Goal: Transaction & Acquisition: Purchase product/service

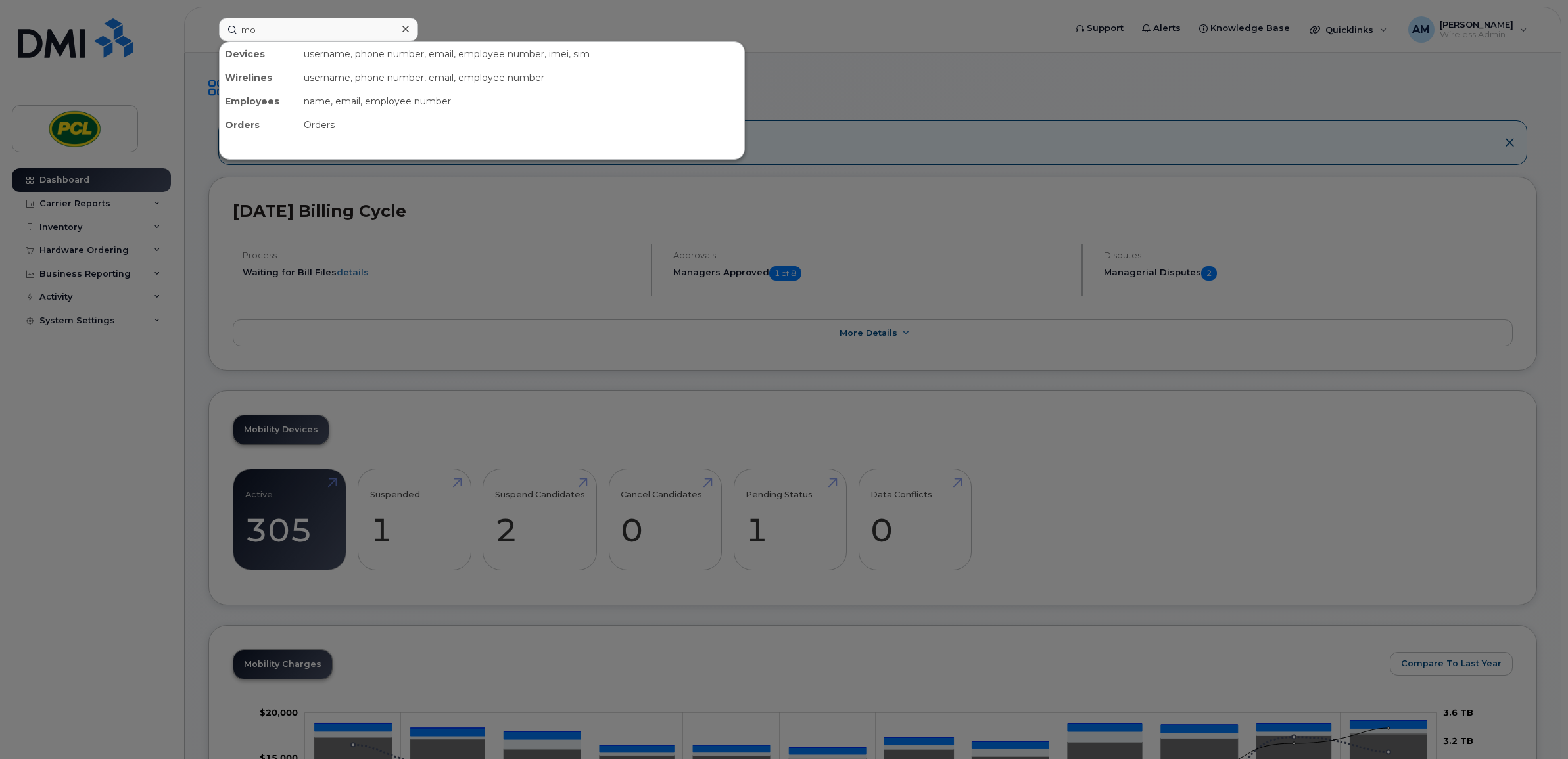
type input "m"
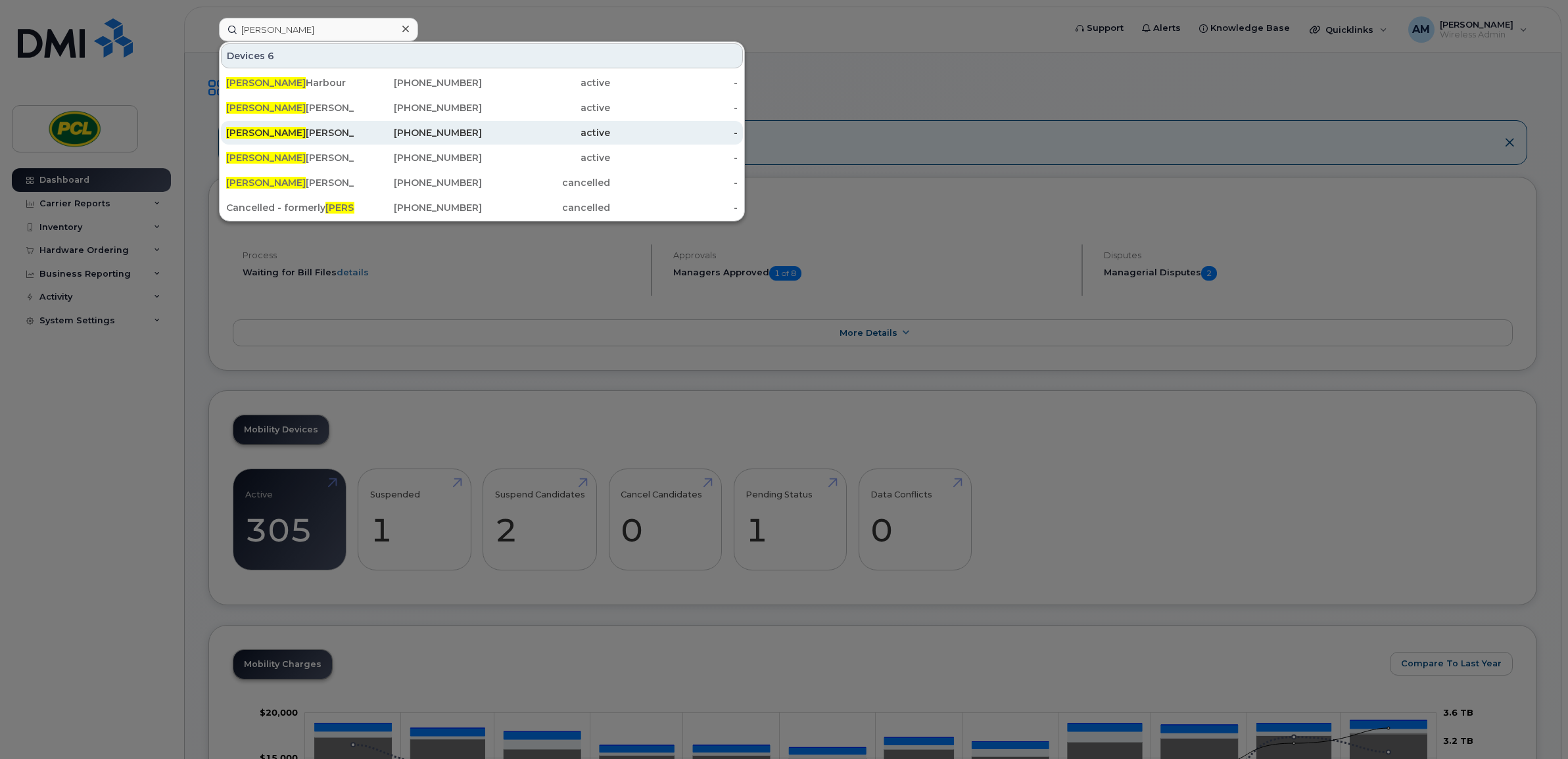
type input "michael"
click at [339, 129] on div "Michael Roy" at bounding box center [290, 132] width 128 height 13
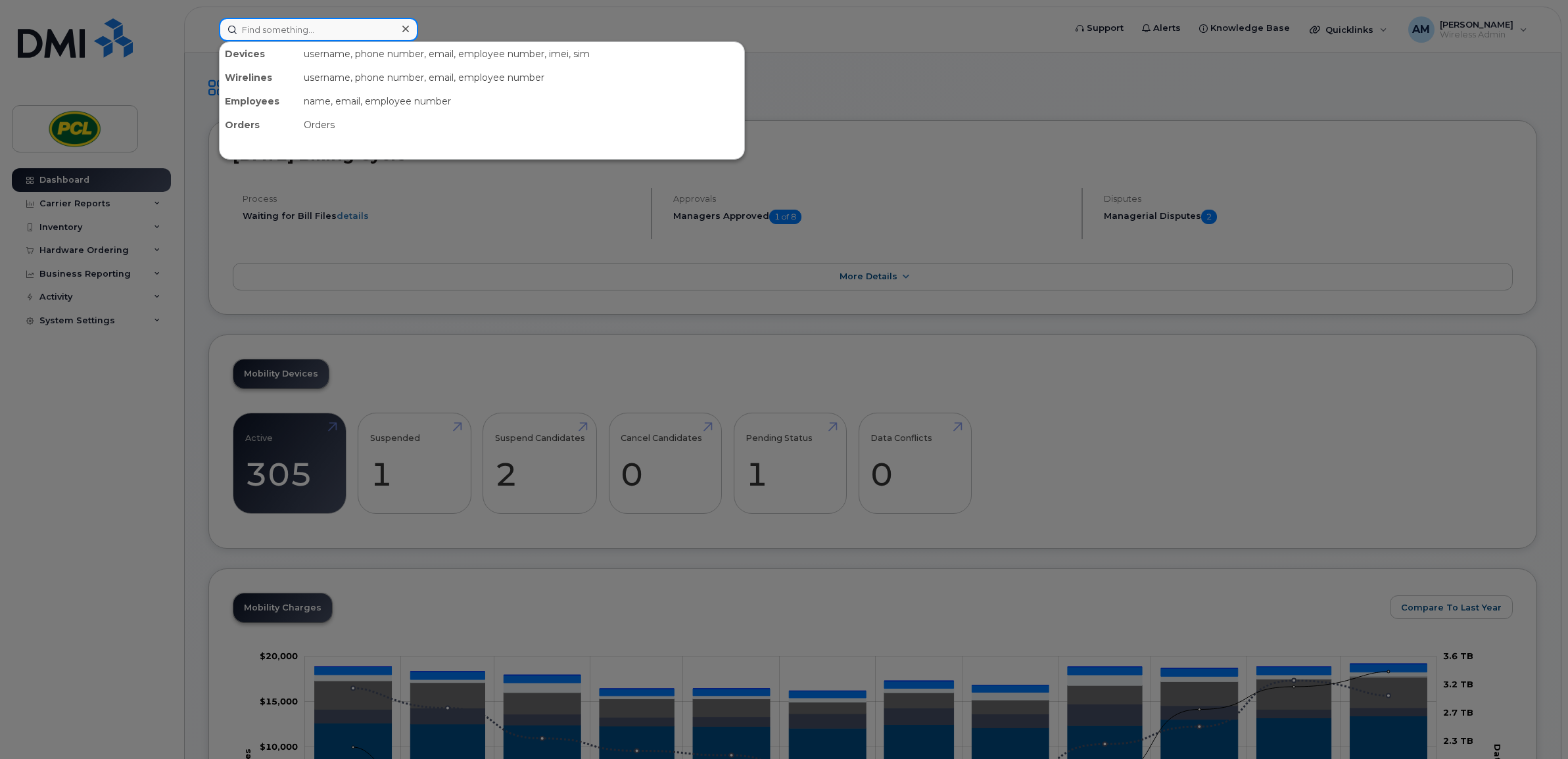
click at [334, 33] on input at bounding box center [318, 29] width 199 height 24
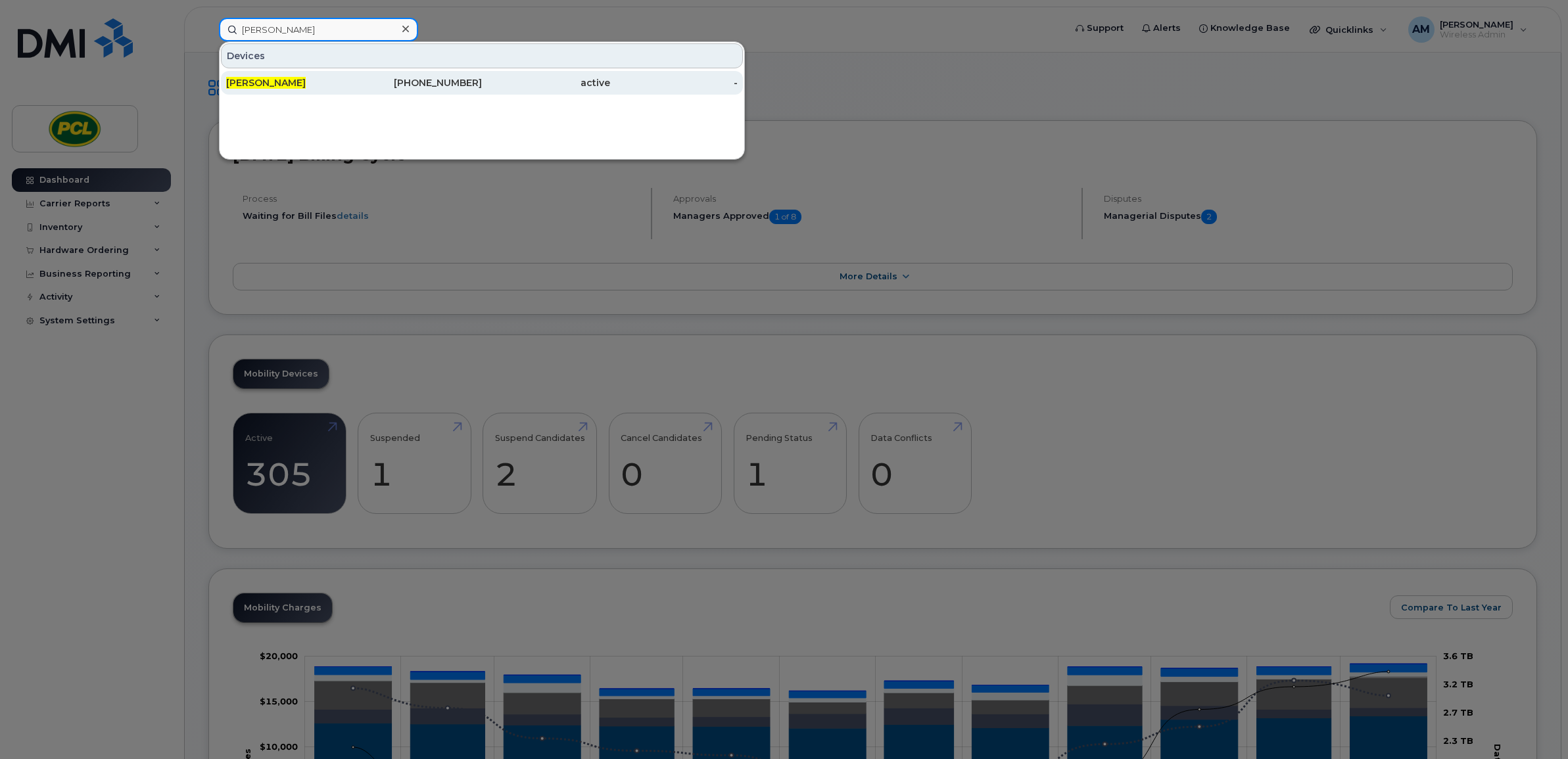
type input "[PERSON_NAME]"
click at [308, 84] on div "[PERSON_NAME]" at bounding box center [290, 83] width 128 height 13
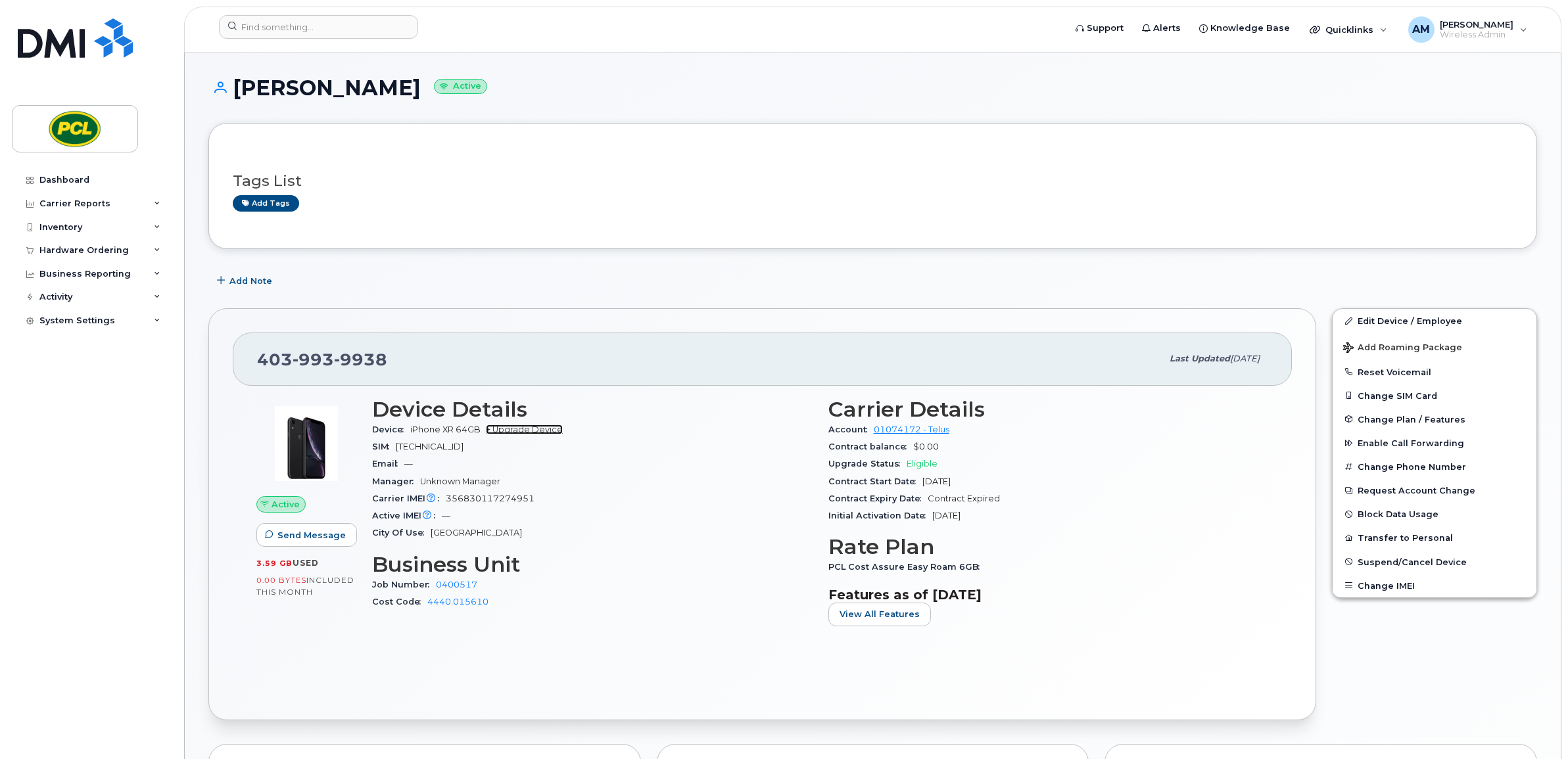
click at [530, 429] on link "+ Upgrade Device" at bounding box center [524, 429] width 77 height 10
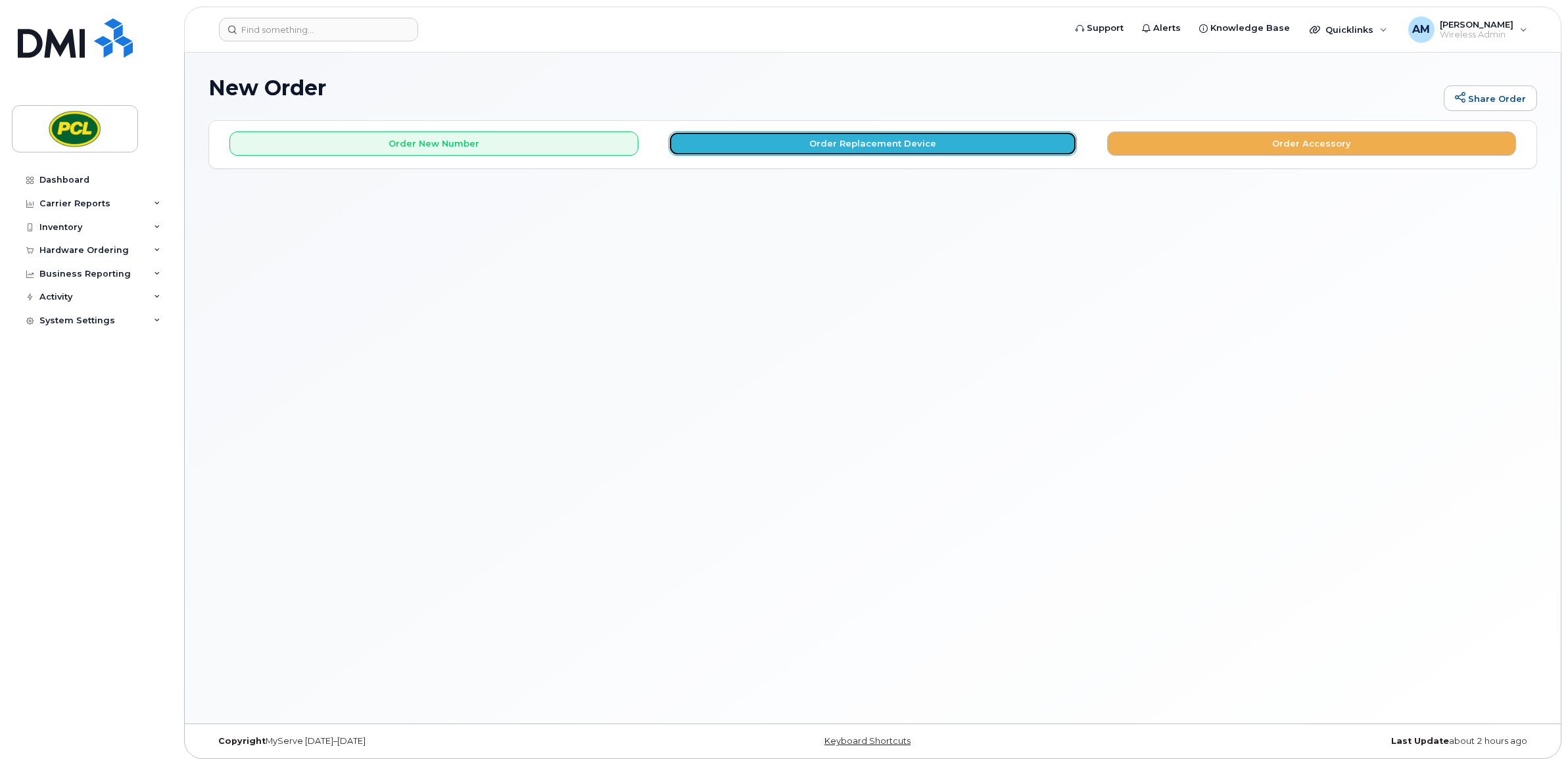
click at [856, 149] on button "Order Replacement Device" at bounding box center [873, 144] width 409 height 24
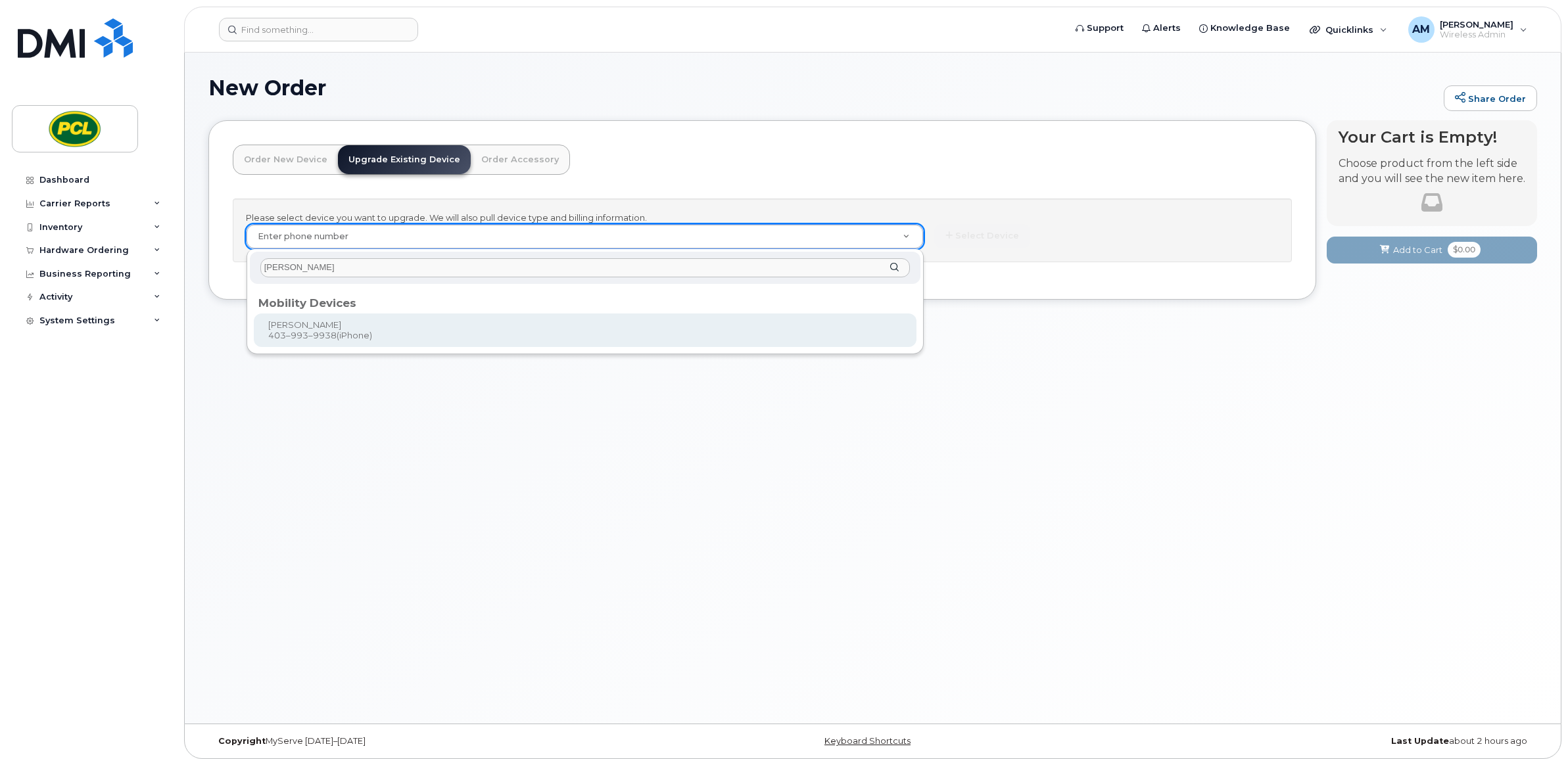
type input "jaden riggins"
type input "428559"
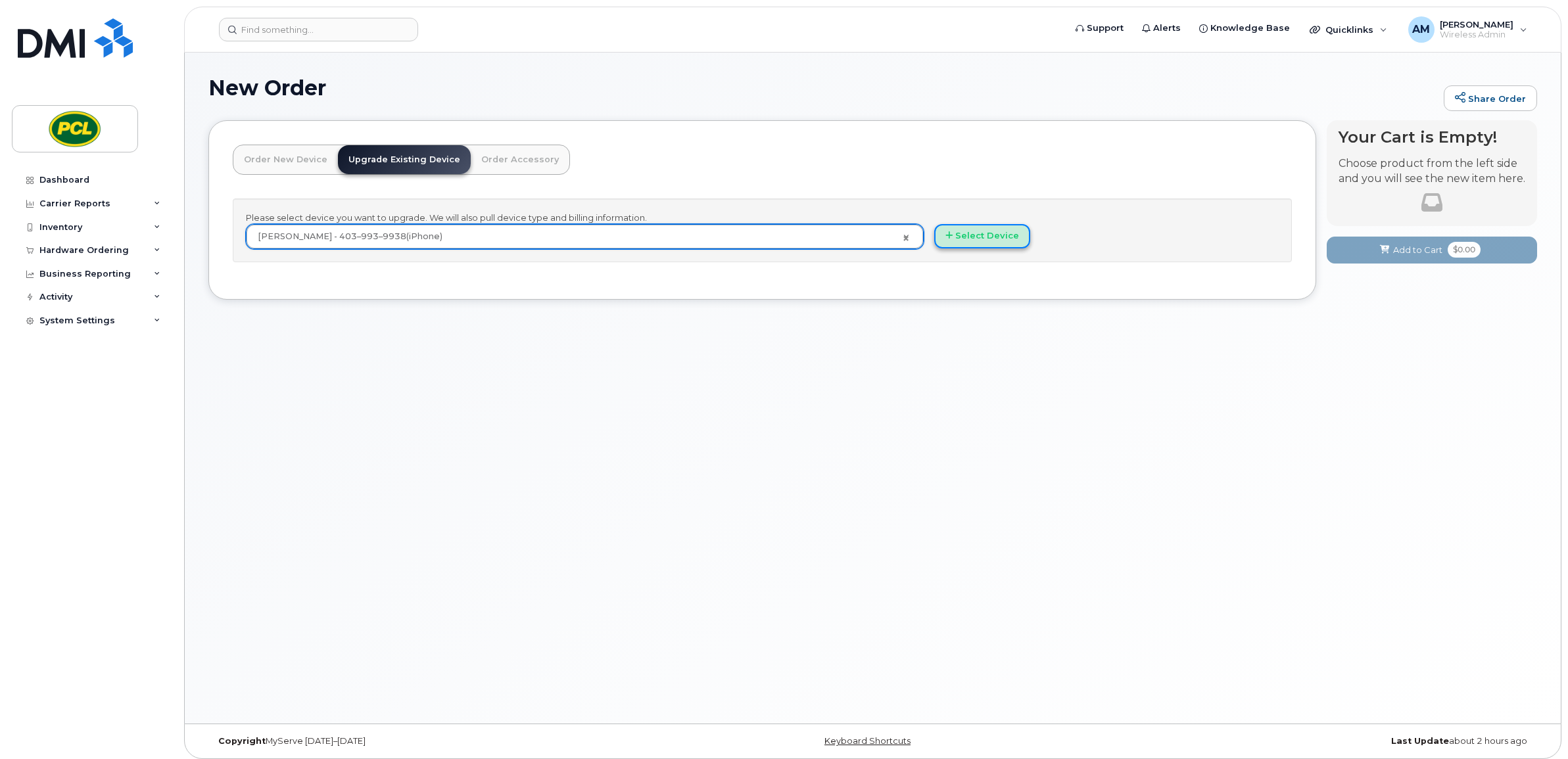
click at [1018, 238] on button "Select Device" at bounding box center [982, 236] width 96 height 24
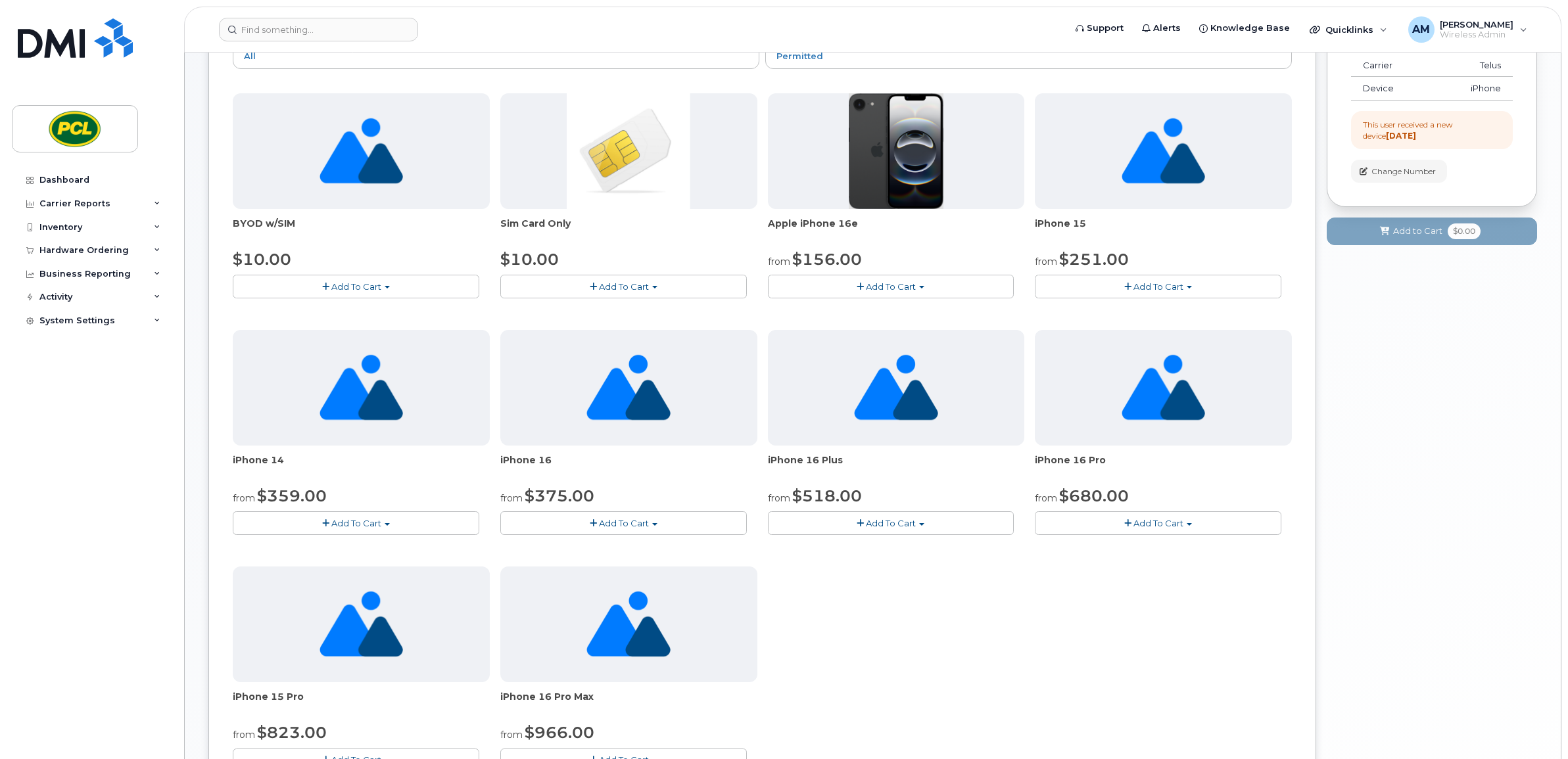
scroll to position [109, 0]
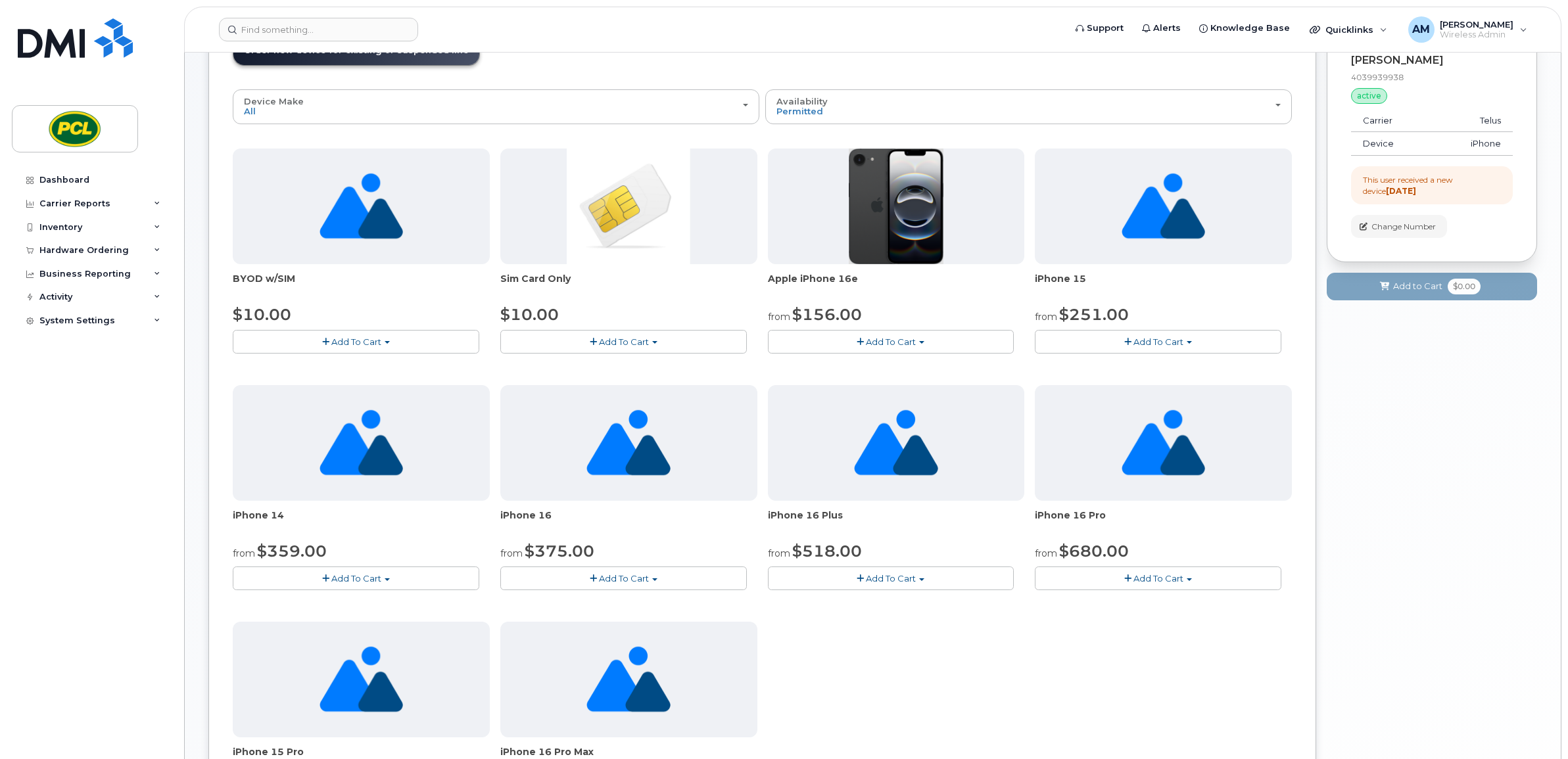
click at [876, 324] on div "from $156.00" at bounding box center [897, 314] width 257 height 22
click at [876, 330] on button "Add To Cart" at bounding box center [891, 341] width 247 height 23
click at [871, 360] on link "$156.00 - 3 Year Term (128GB)" at bounding box center [851, 366] width 161 height 16
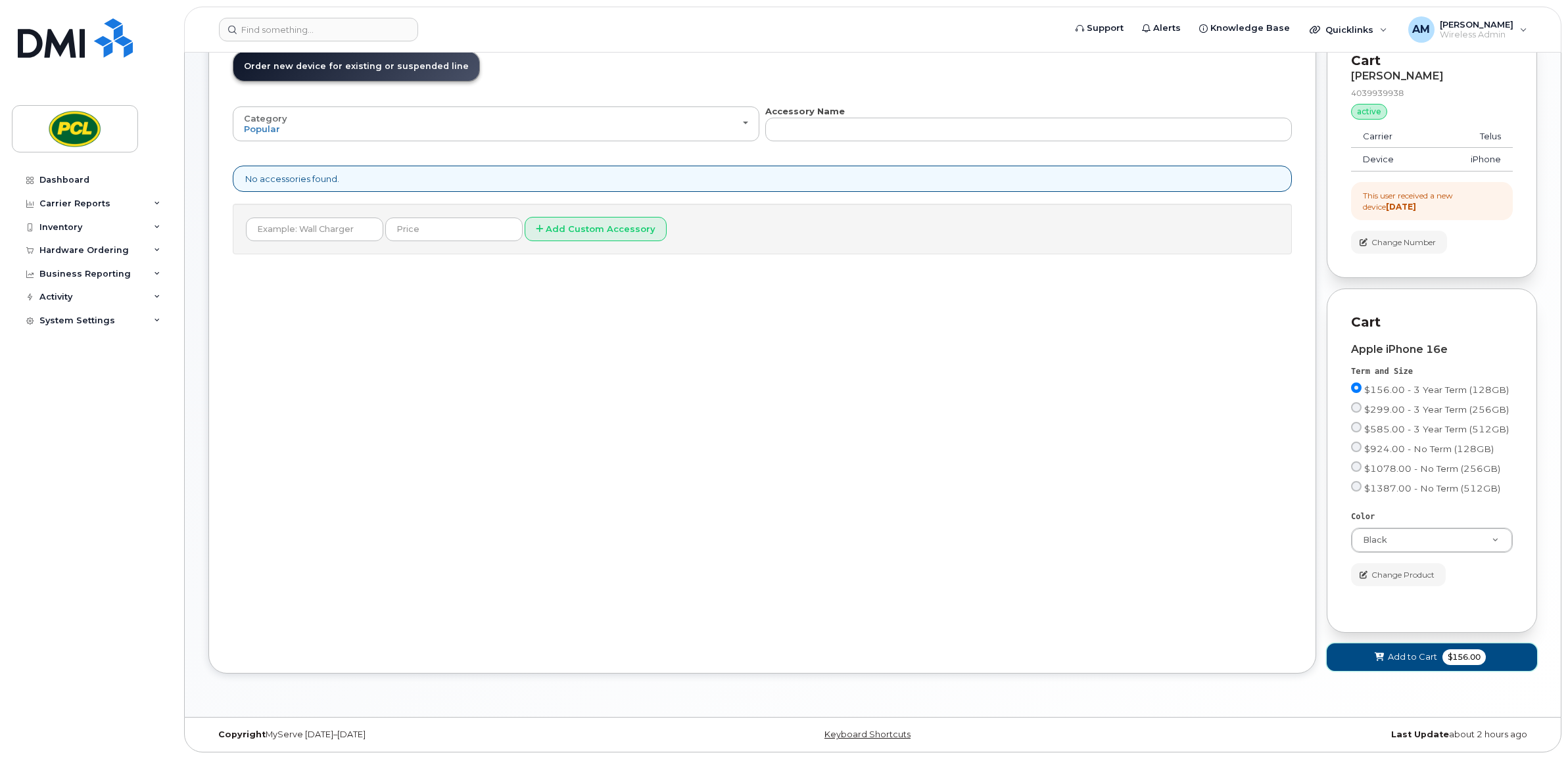
click at [1428, 656] on span "Add to Cart" at bounding box center [1412, 657] width 49 height 12
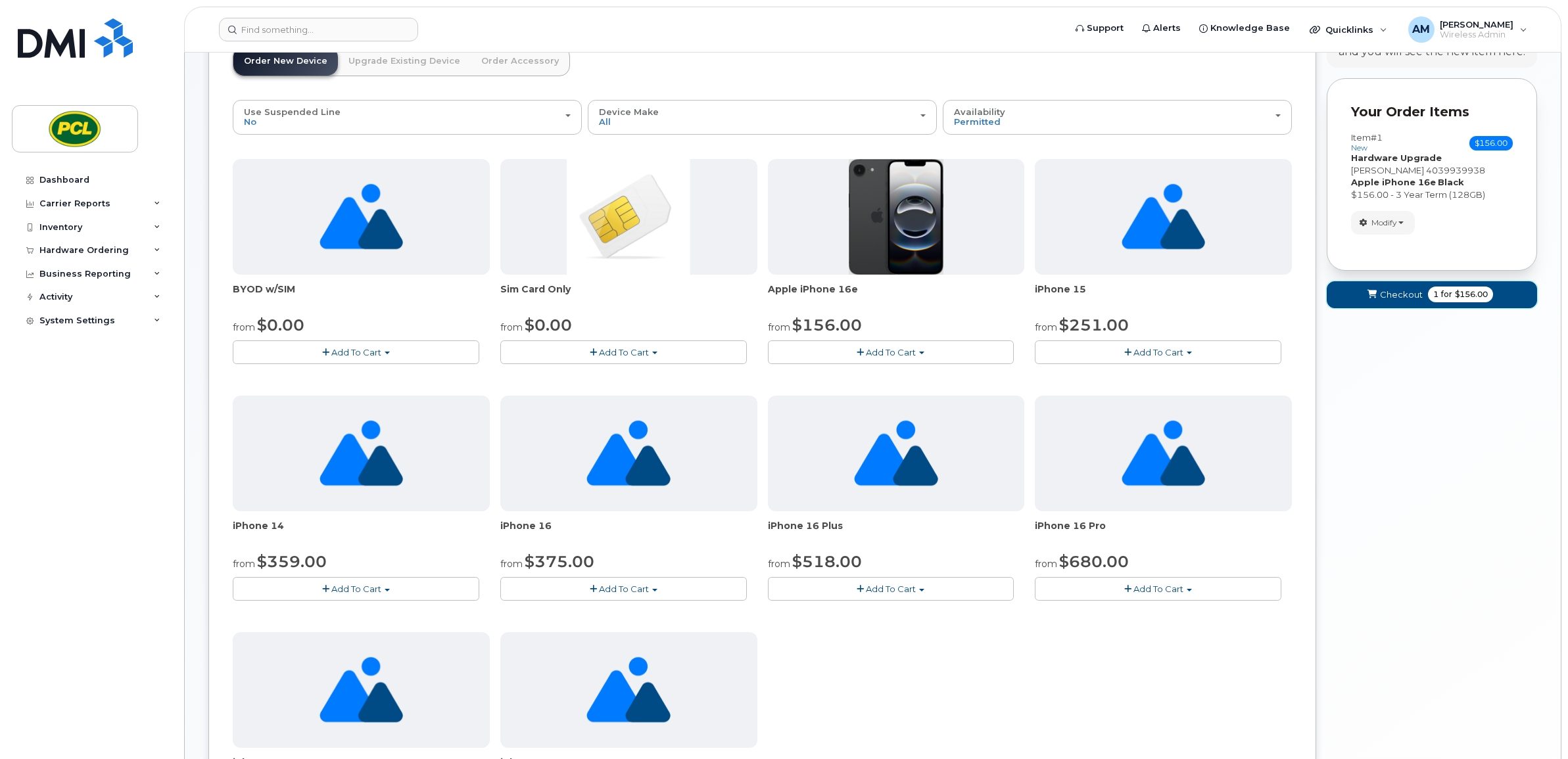
click at [1461, 303] on span "1 for $156.00" at bounding box center [1460, 294] width 65 height 16
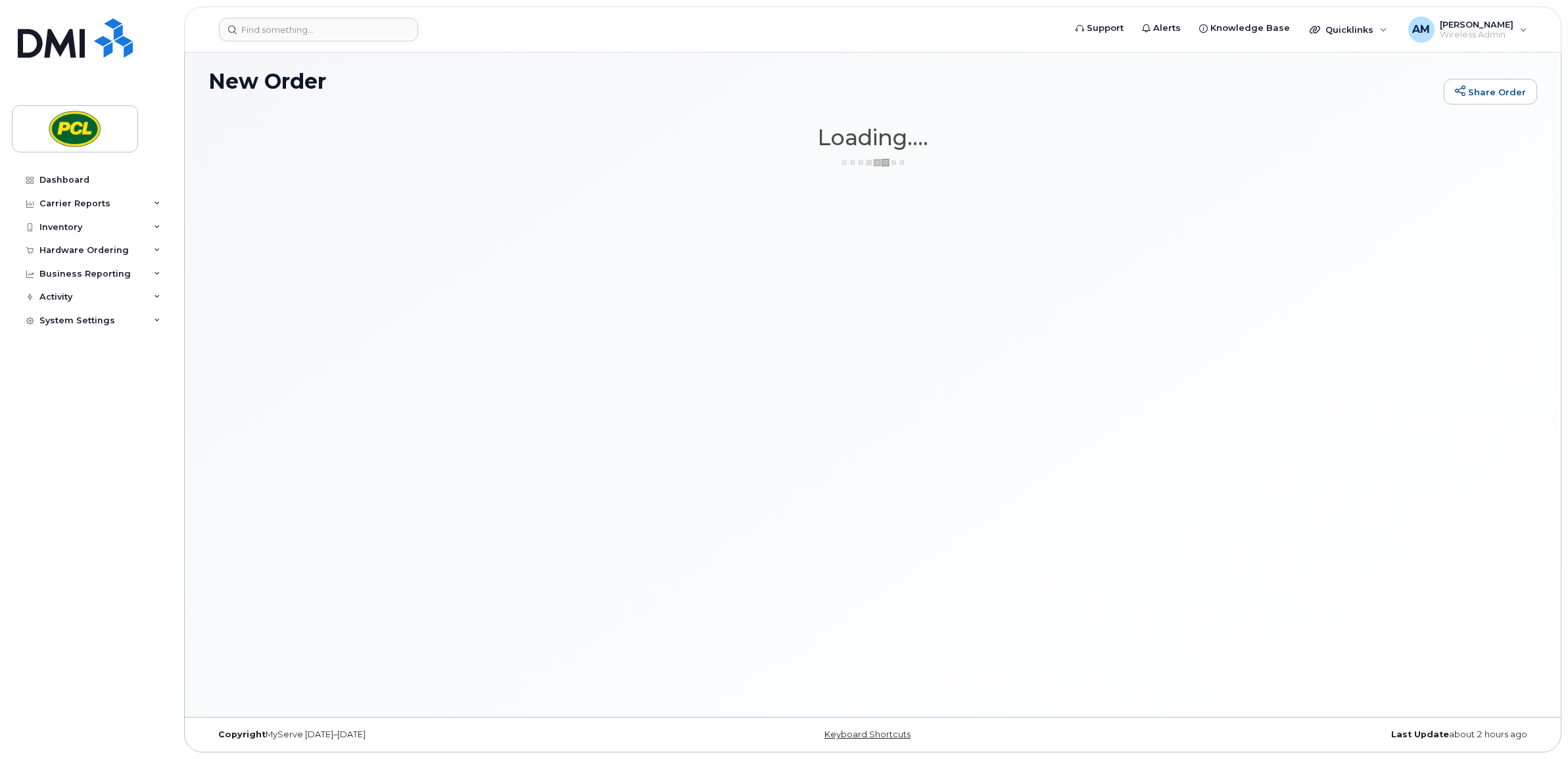
scroll to position [7, 0]
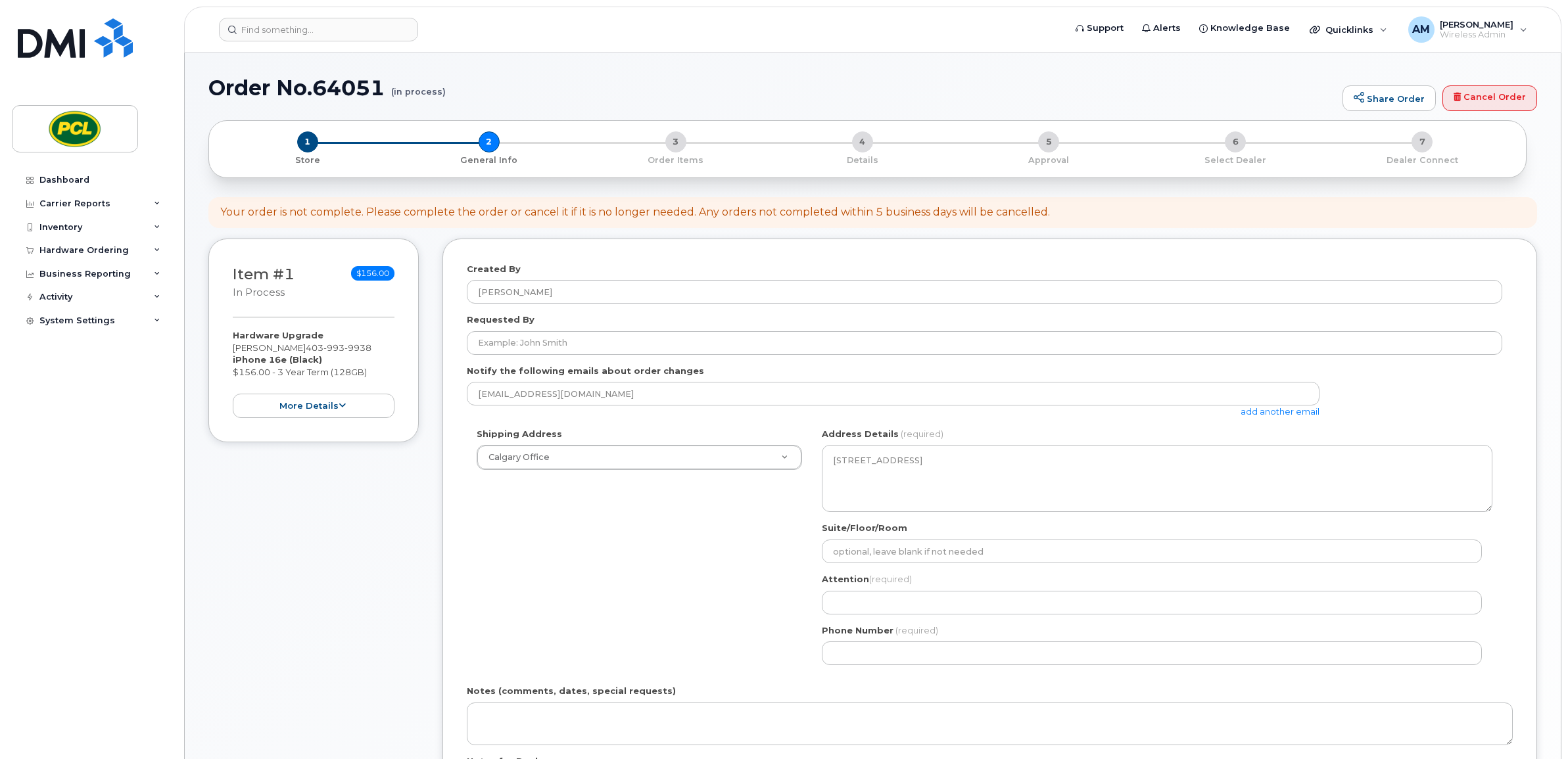
select select
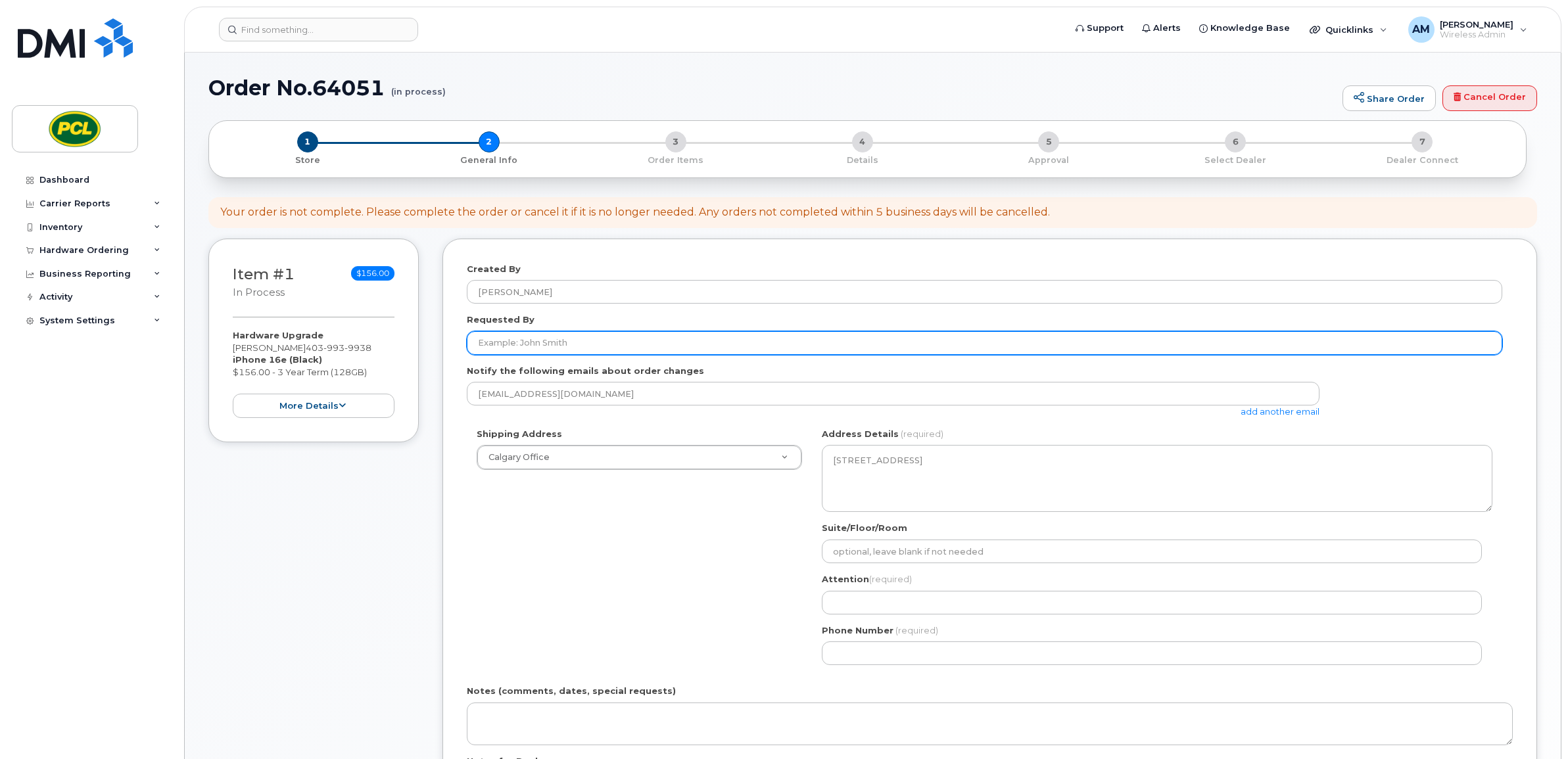
click at [515, 352] on input "Requested By" at bounding box center [984, 343] width 1036 height 24
type input "[PERSON_NAME]"
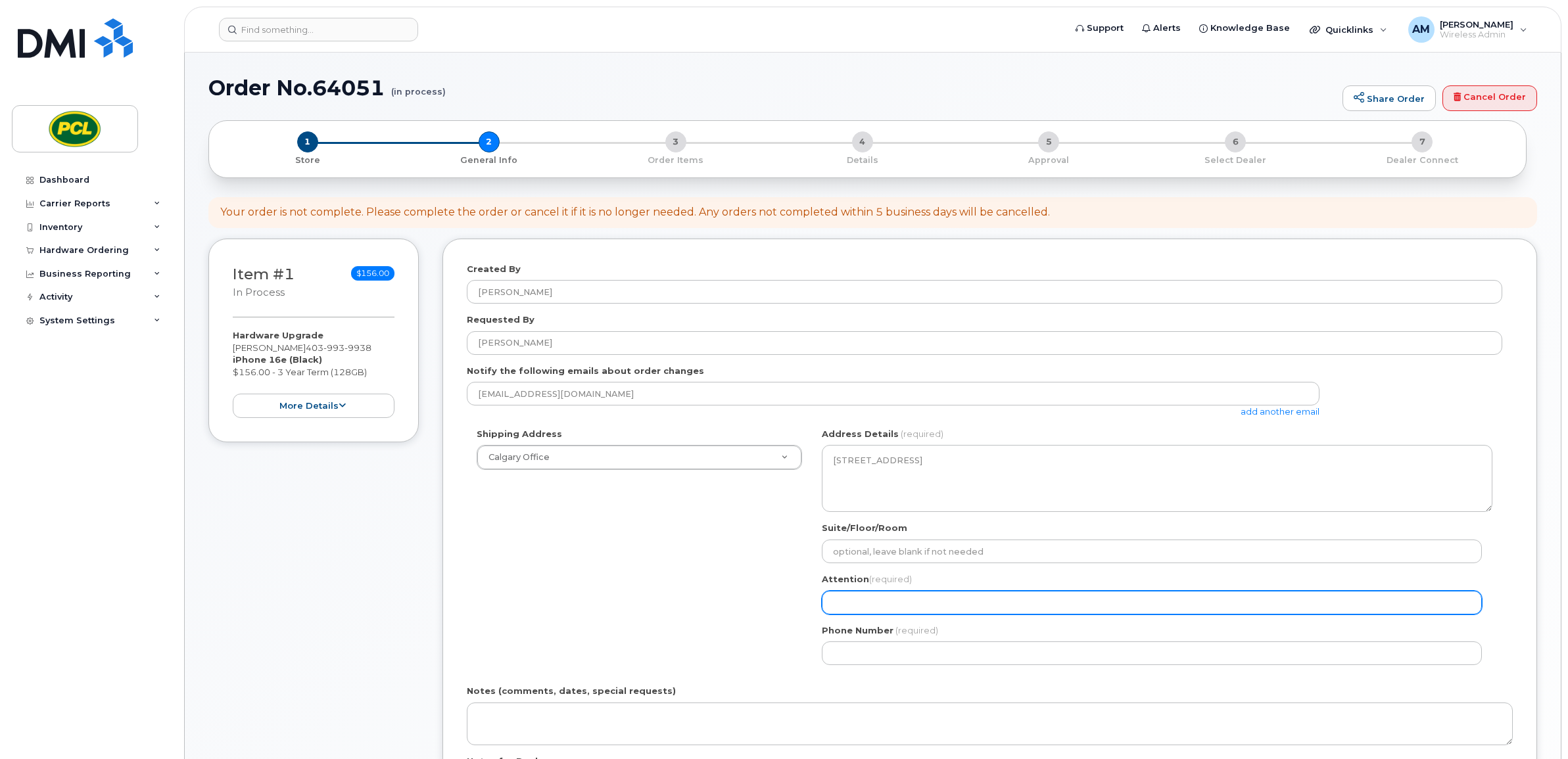
click at [892, 607] on input "Attention (required)" at bounding box center [1151, 603] width 660 height 24
select select
type input "Aj"
select select
type input "Aja"
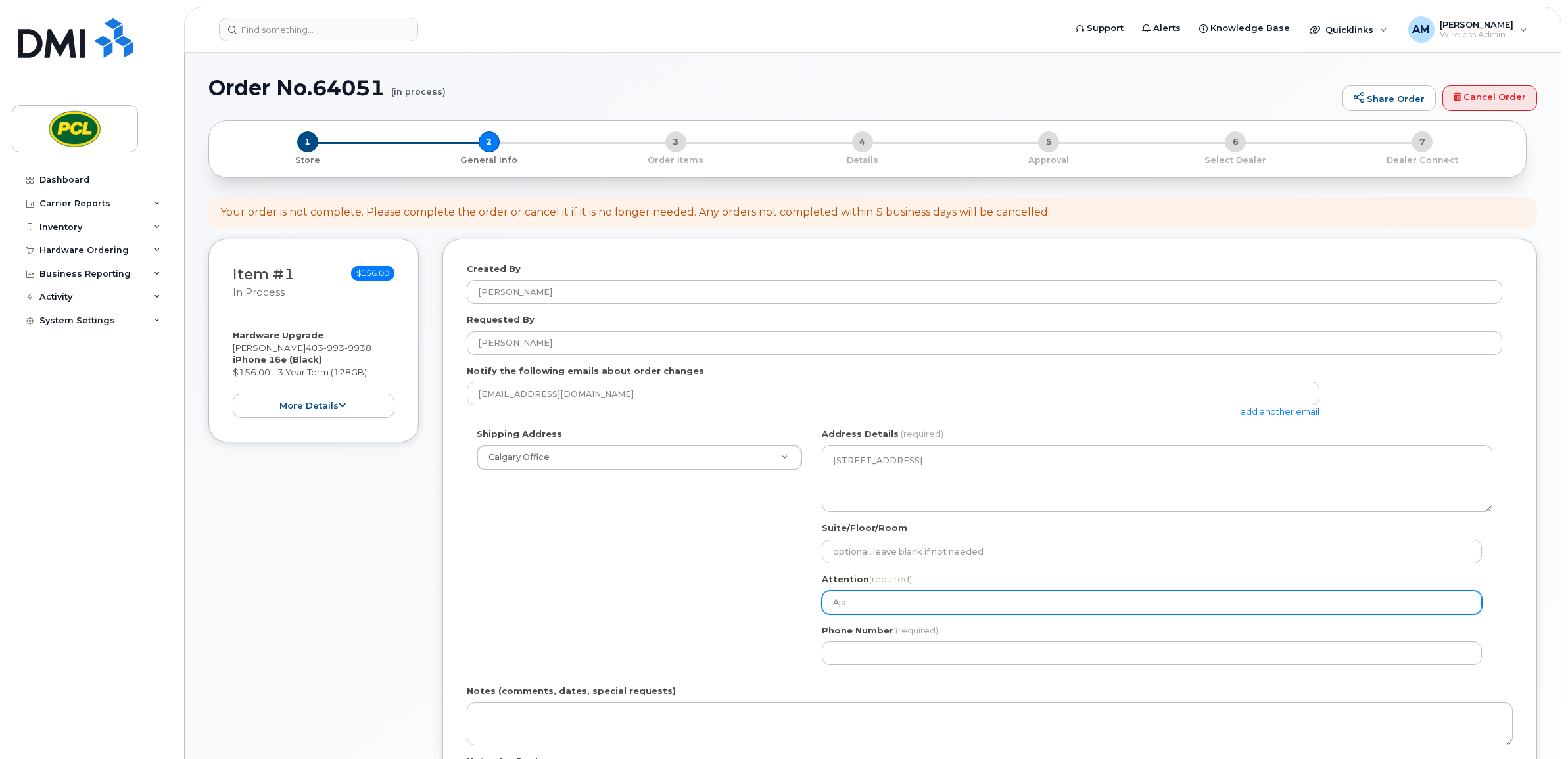
select select
type input "Ajay"
select select
type input "Ajay M"
select select
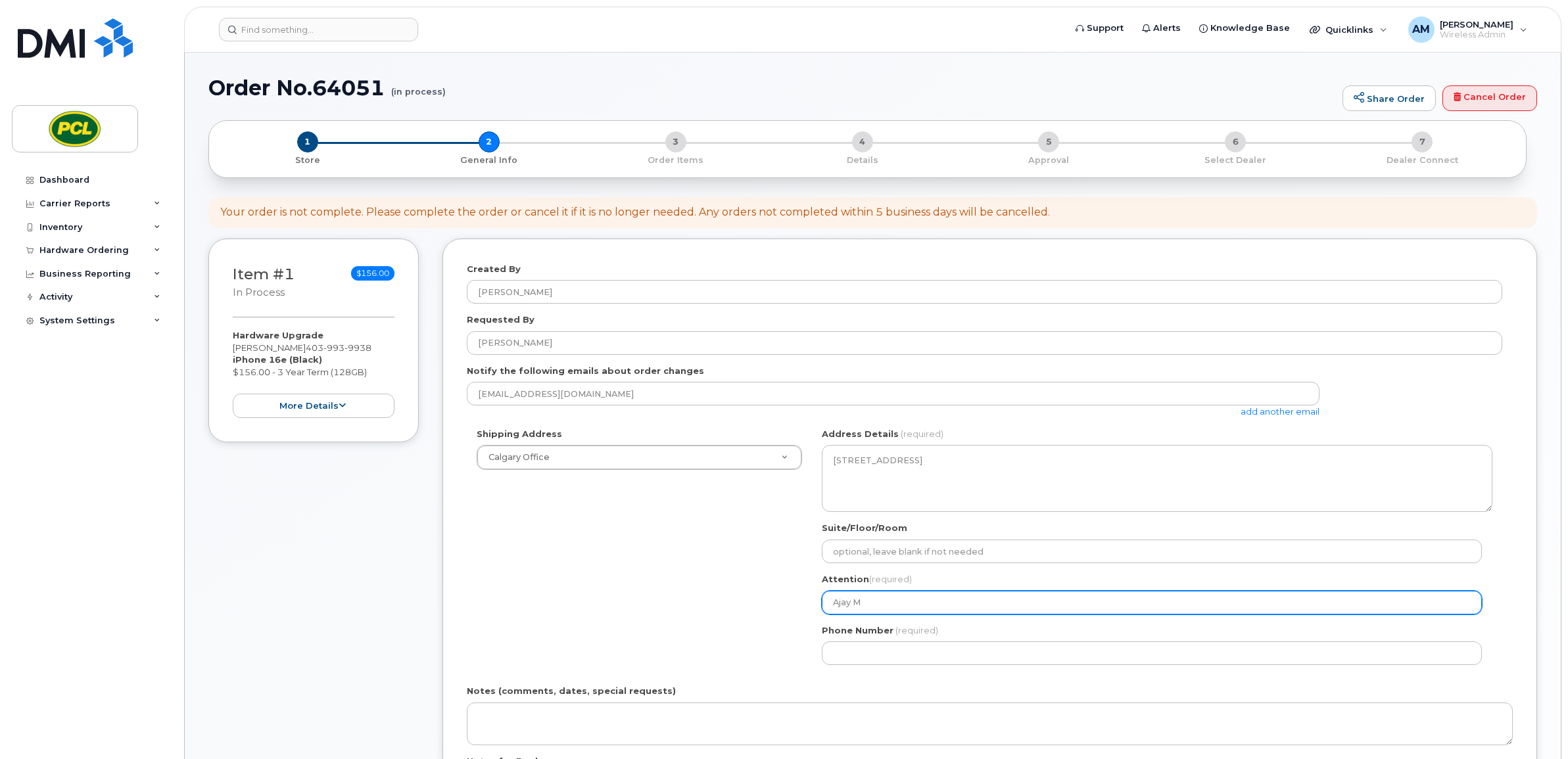
type input "Ajay Me"
select select
type input "Ajay Mee"
select select
type input "Ajay Meen"
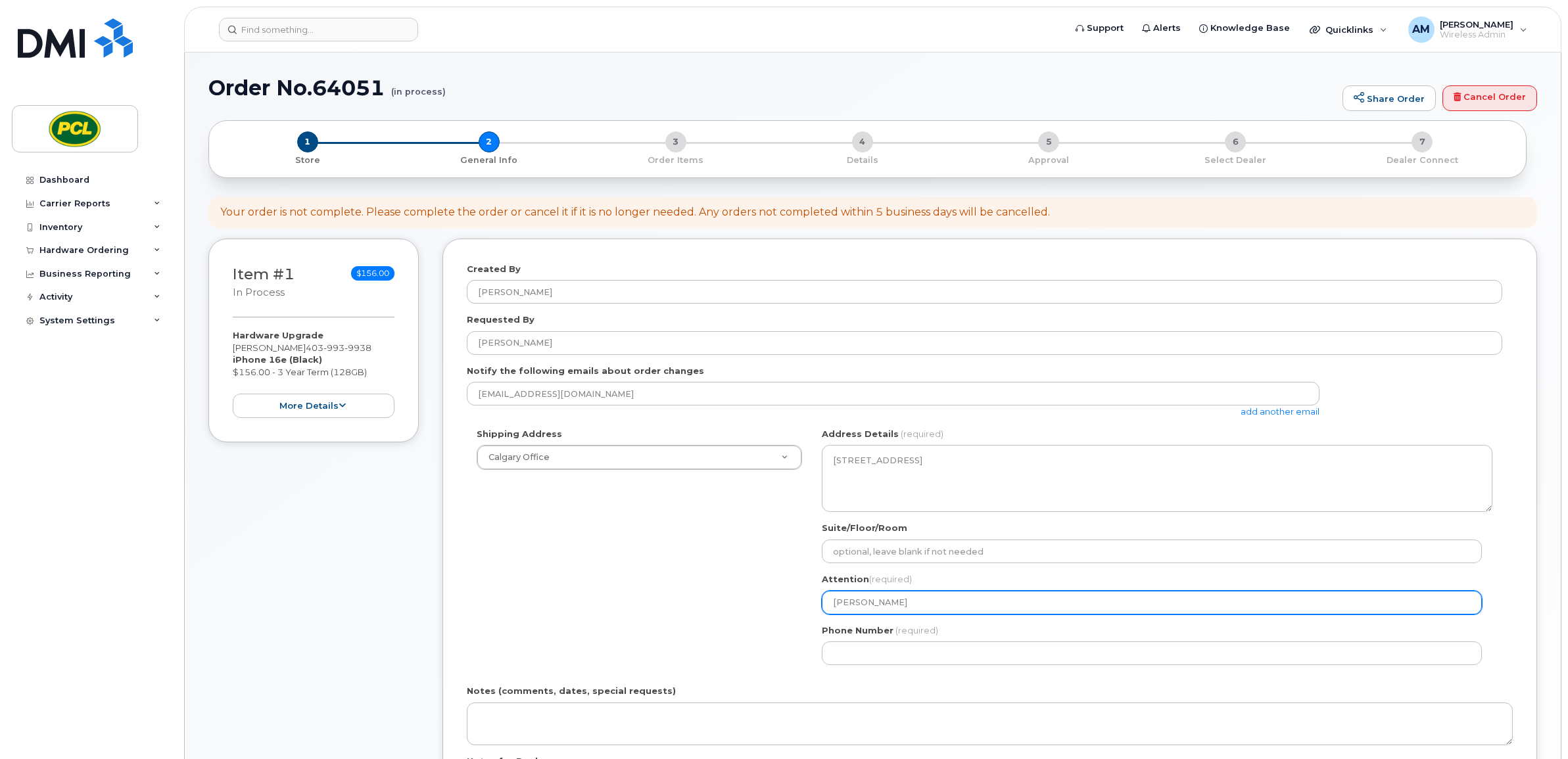
select select
type input "[PERSON_NAME]"
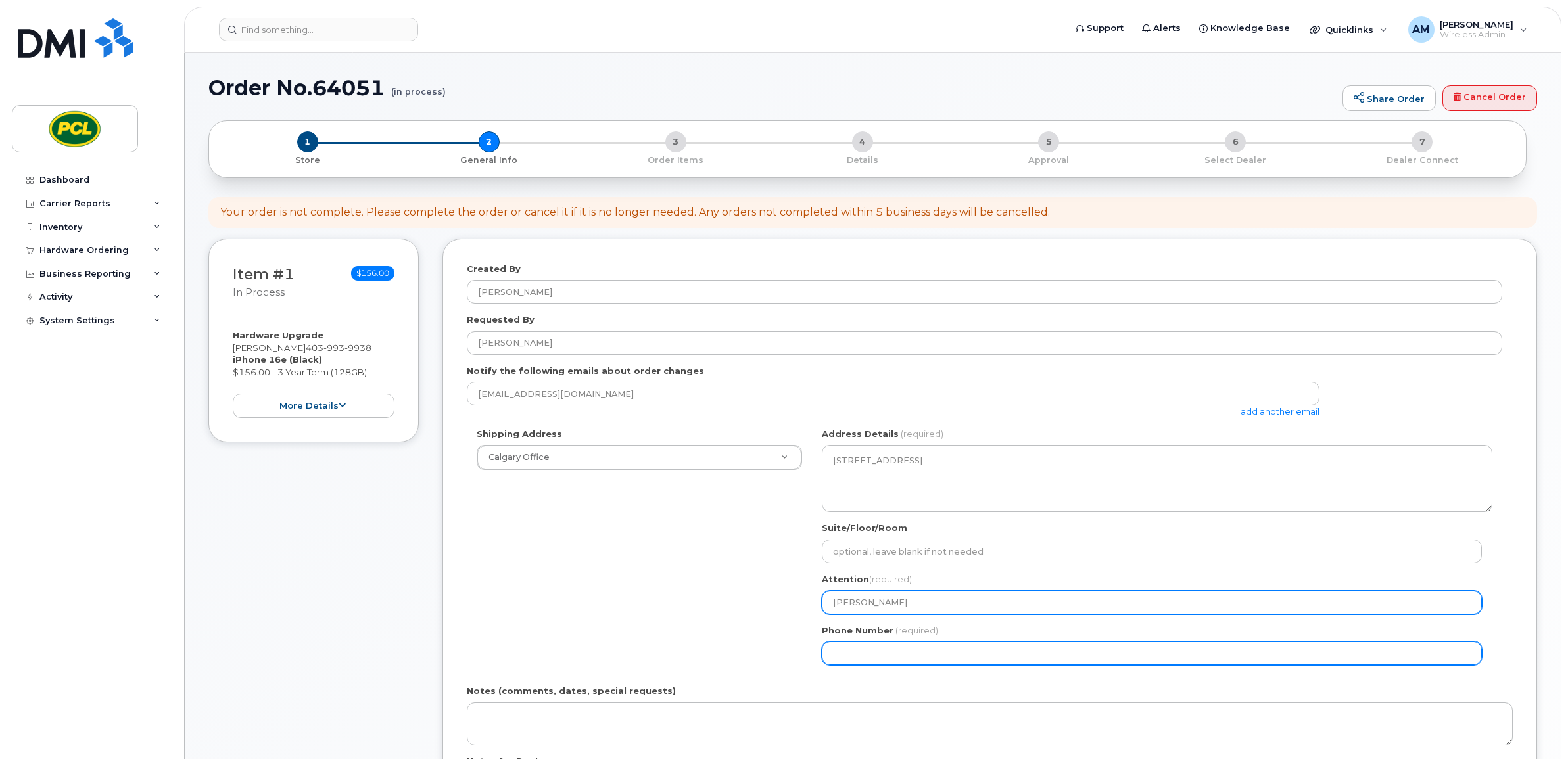
select select
type input "587917152"
select select
type input "5879171520"
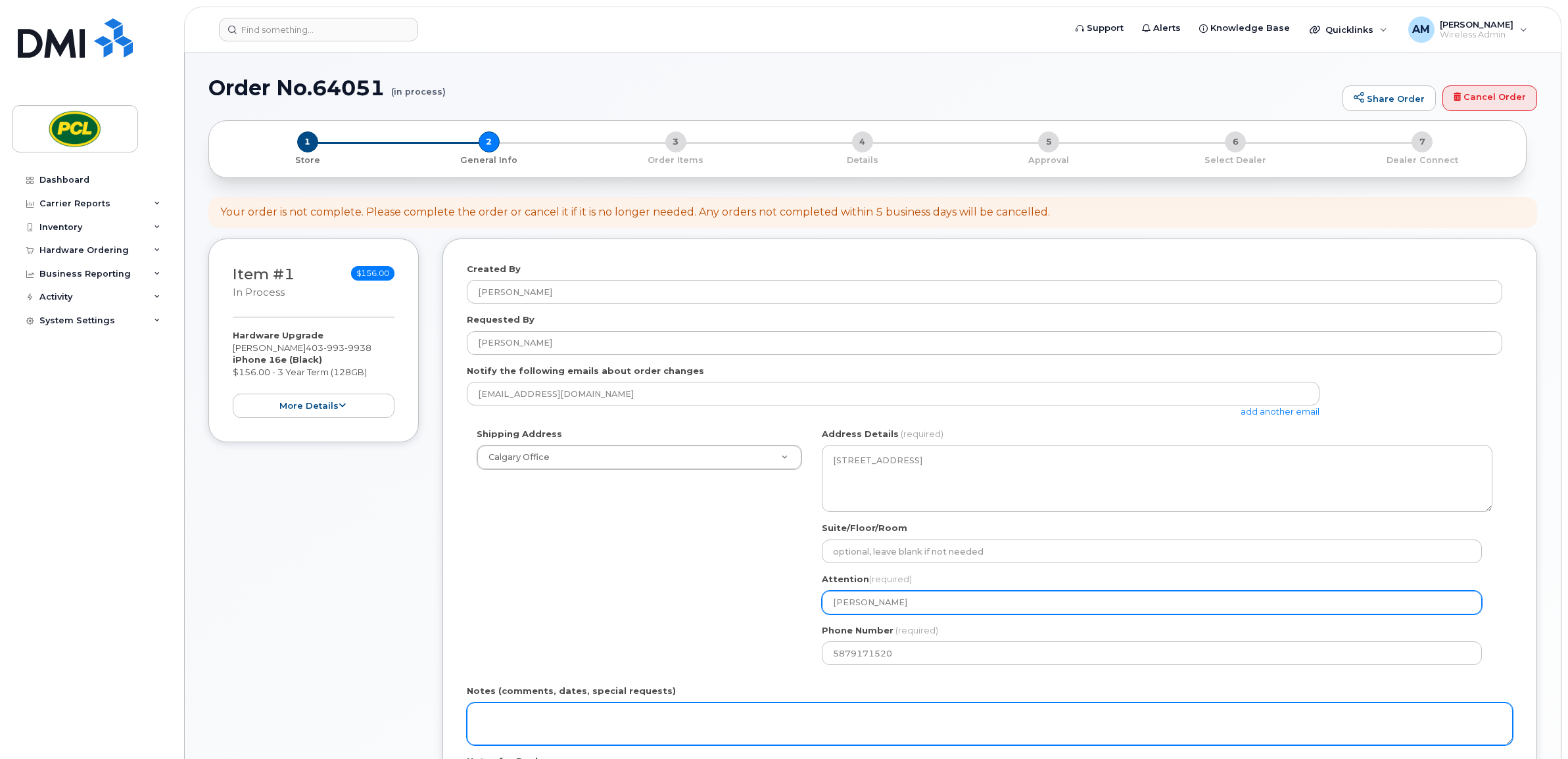
scroll to position [274, 0]
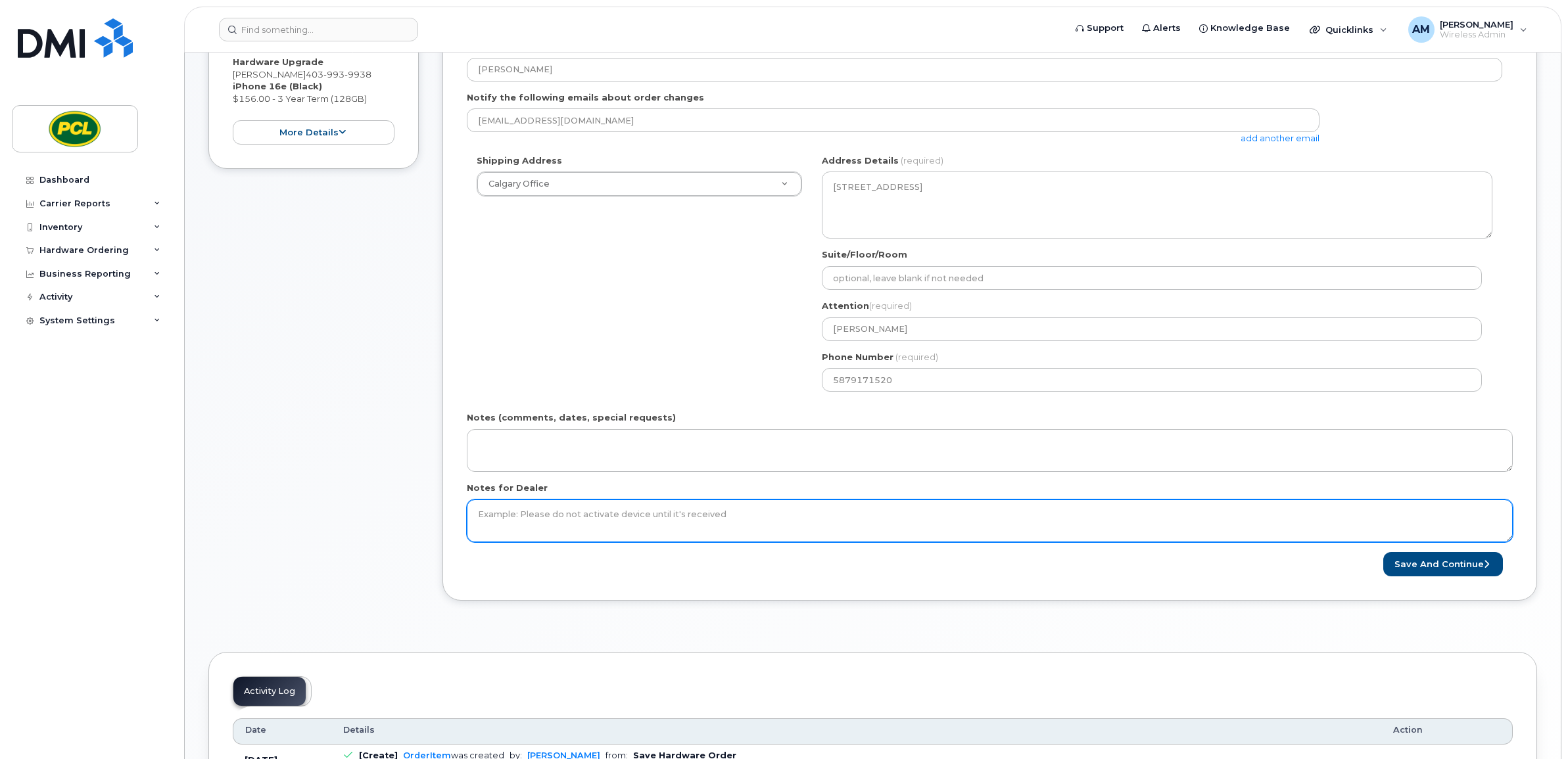
click at [566, 523] on textarea "Notes for Dealer" at bounding box center [990, 521] width 1046 height 43
type textarea "P"
type textarea "R"
type textarea "Rugged Commuter series + Standard screen protector"
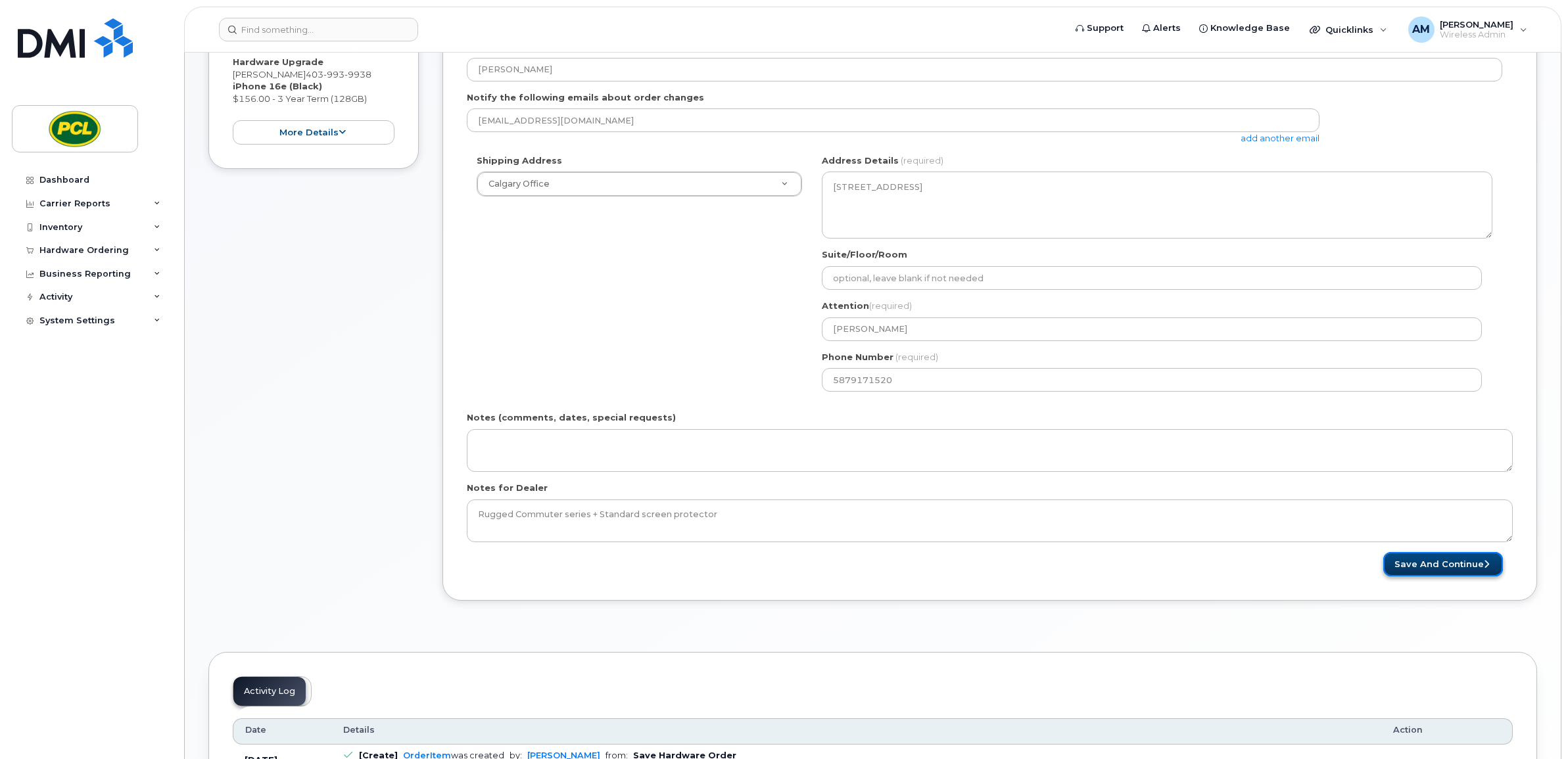
click at [1434, 565] on button "Save and Continue" at bounding box center [1443, 564] width 120 height 24
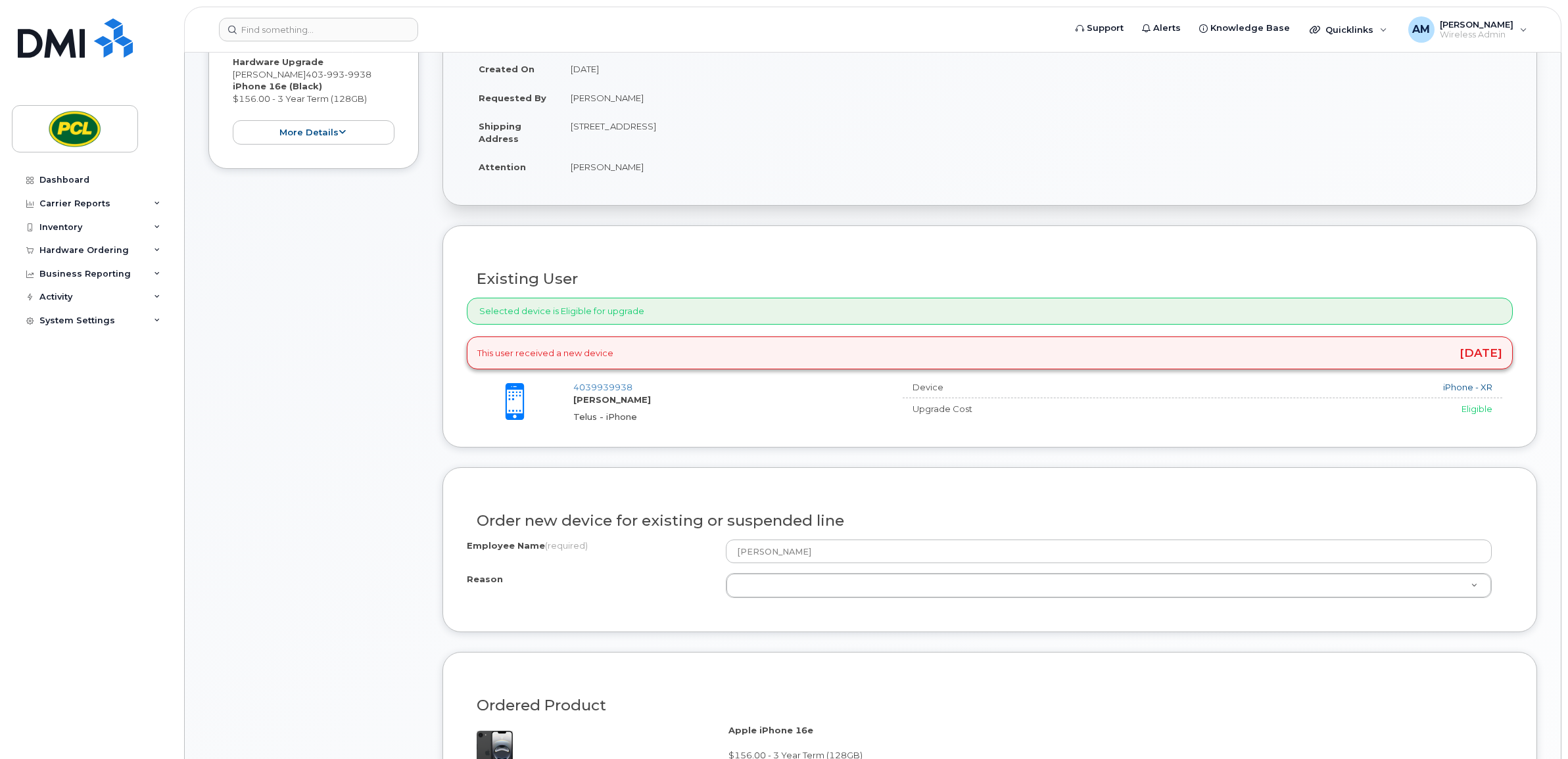
scroll to position [493, 0]
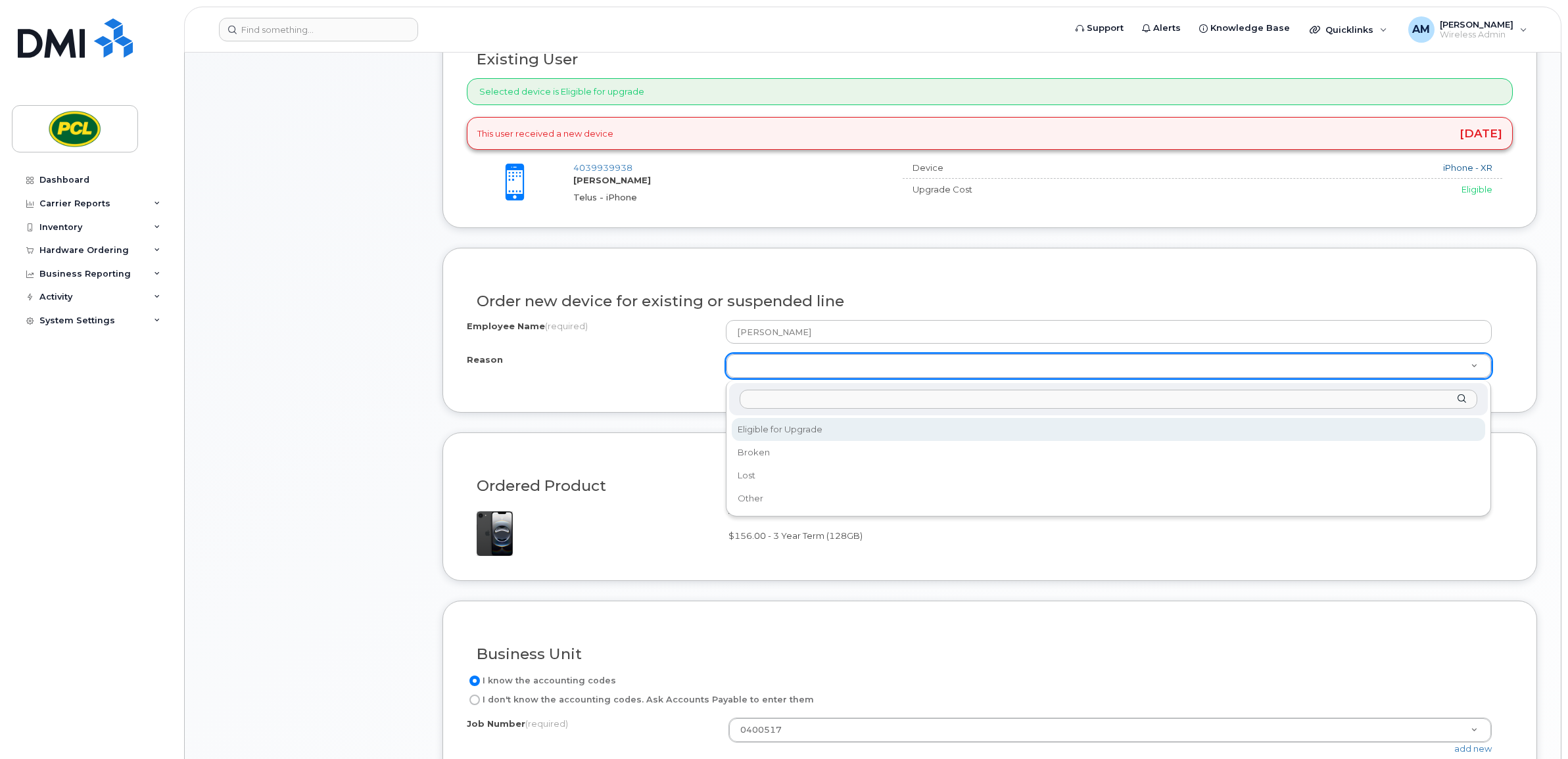
select select "eligible_for_upgrade"
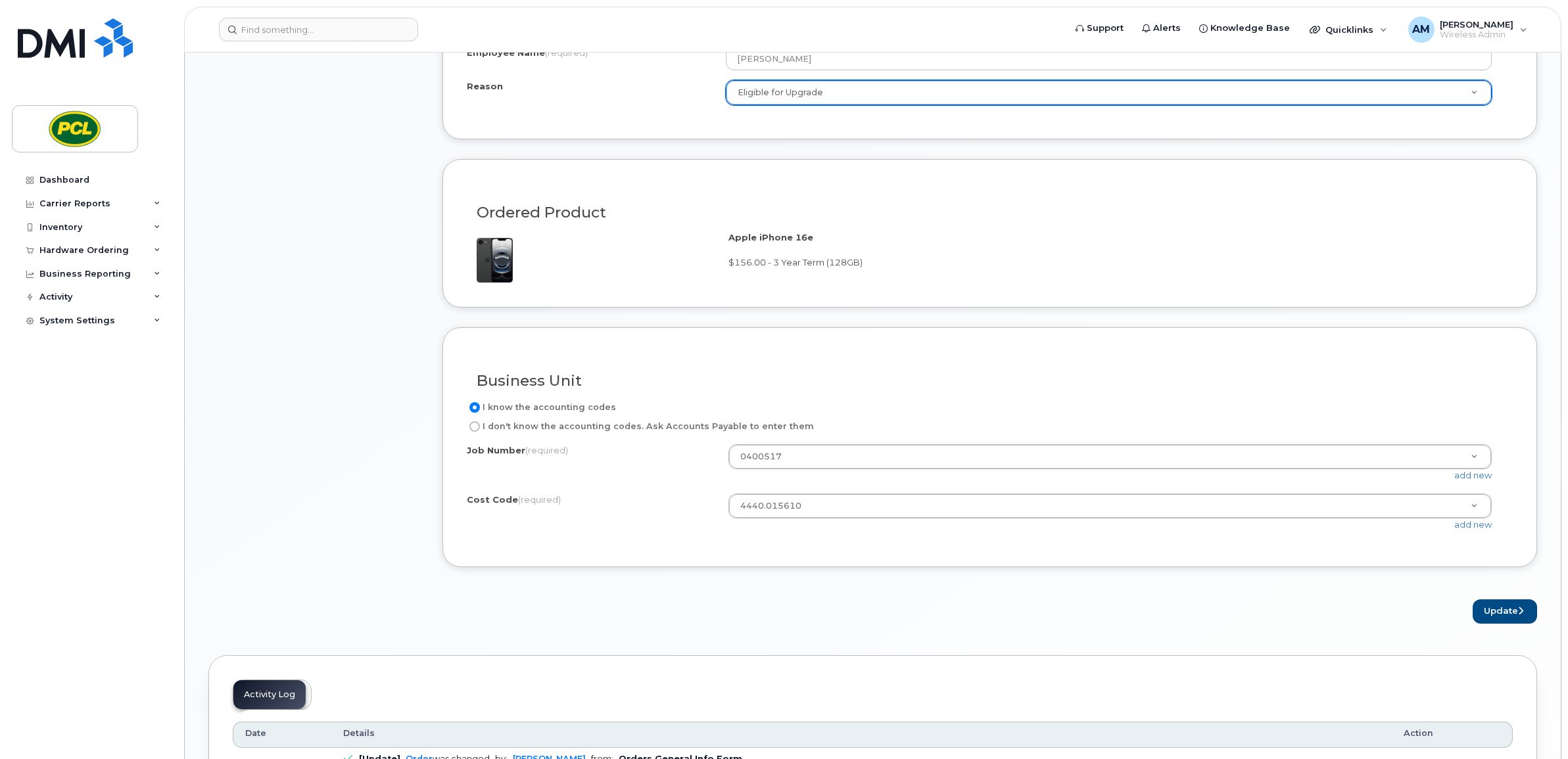
scroll to position [821, 0]
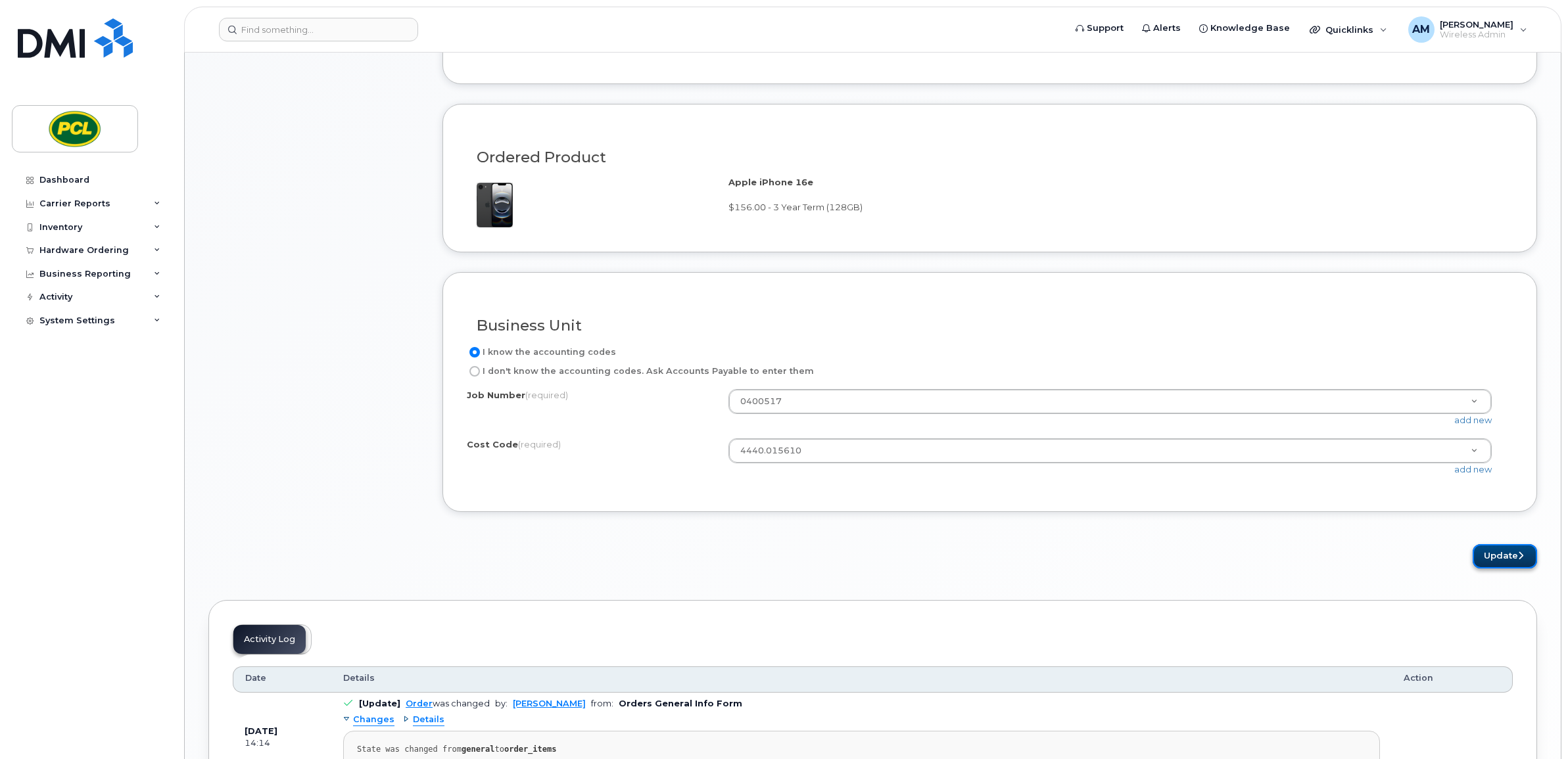
click at [1483, 563] on button "Update" at bounding box center [1505, 557] width 64 height 24
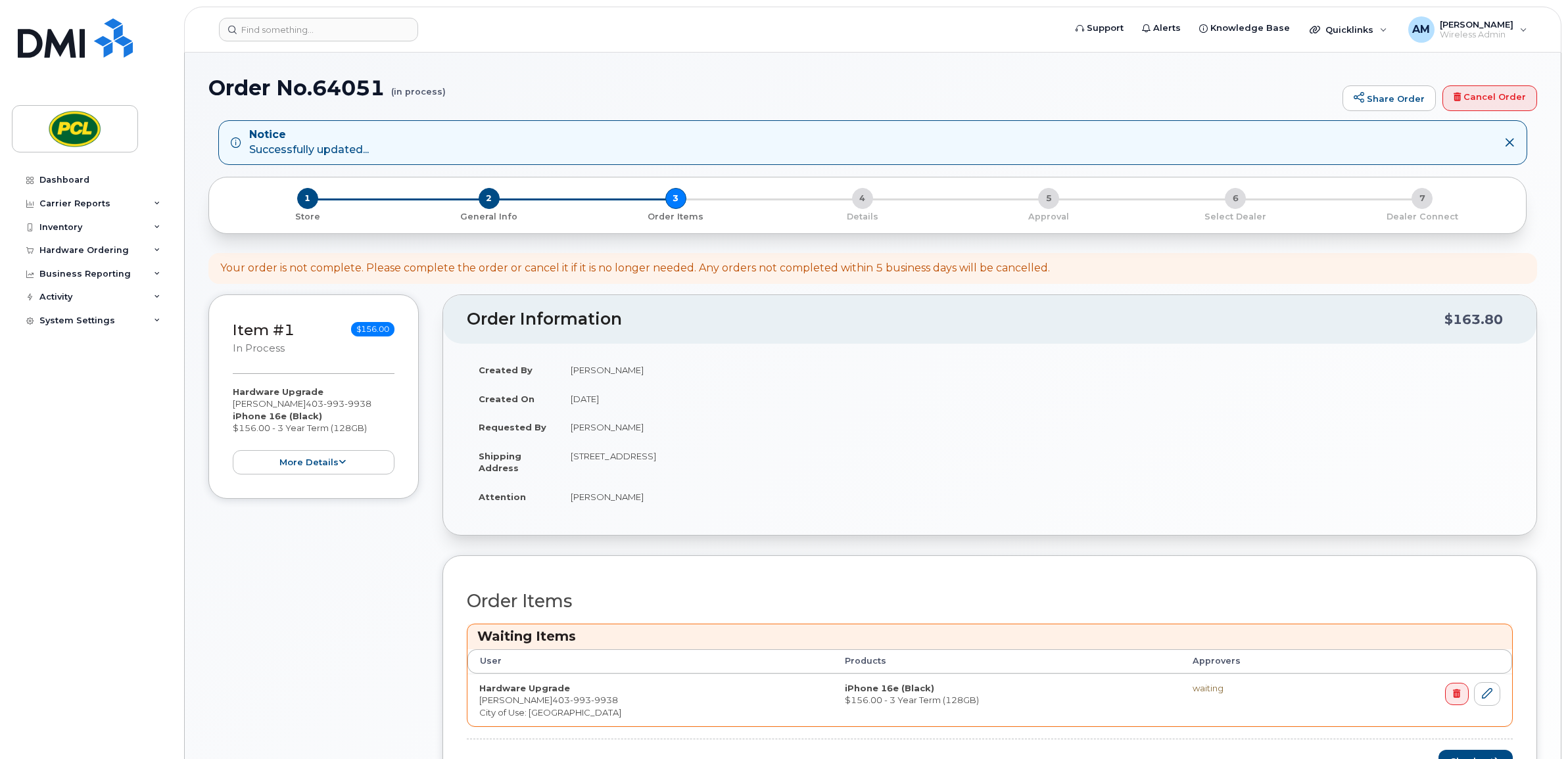
scroll to position [219, 0]
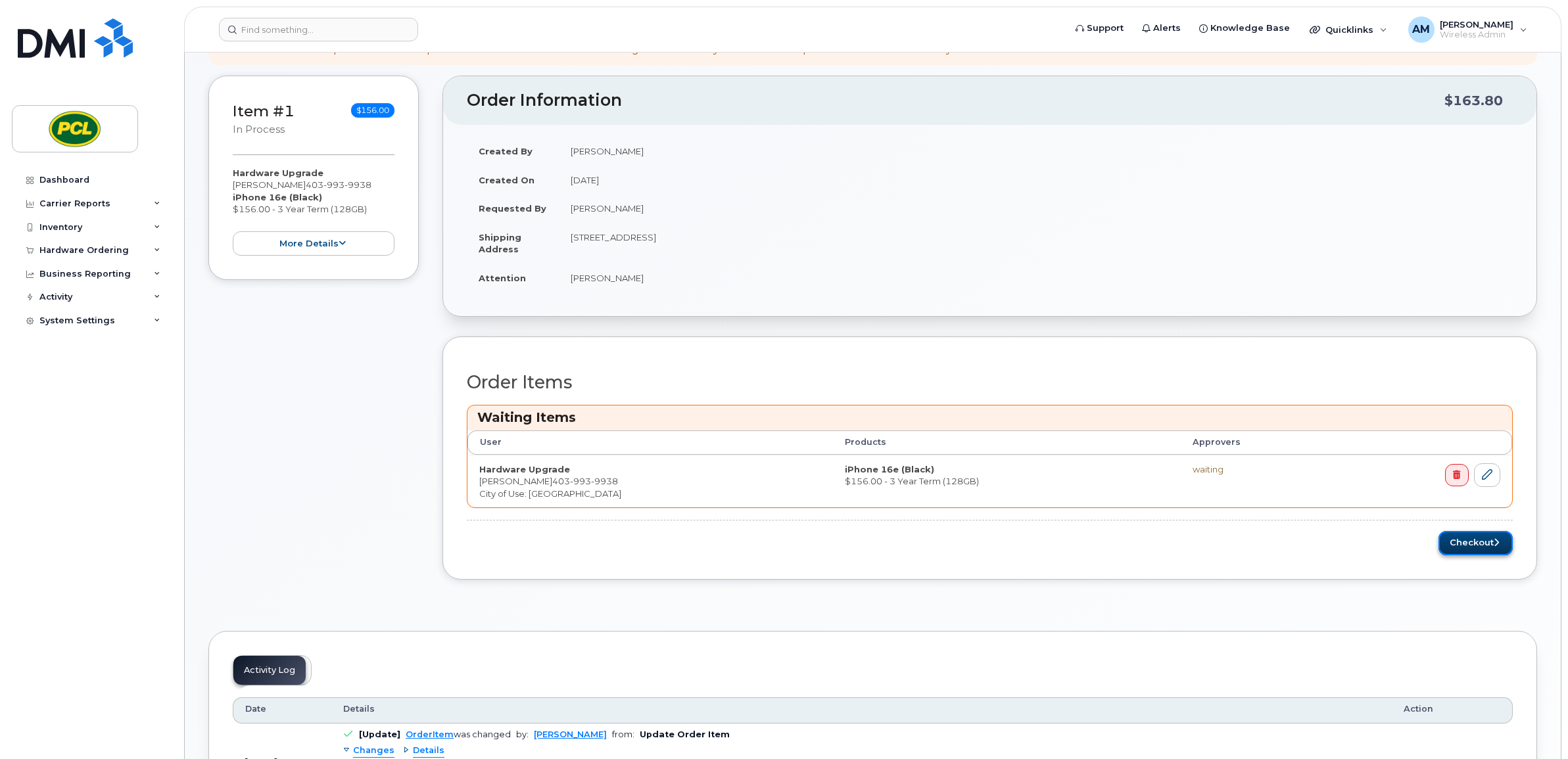
click at [1494, 547] on icon "submit" at bounding box center [1497, 542] width 5 height 9
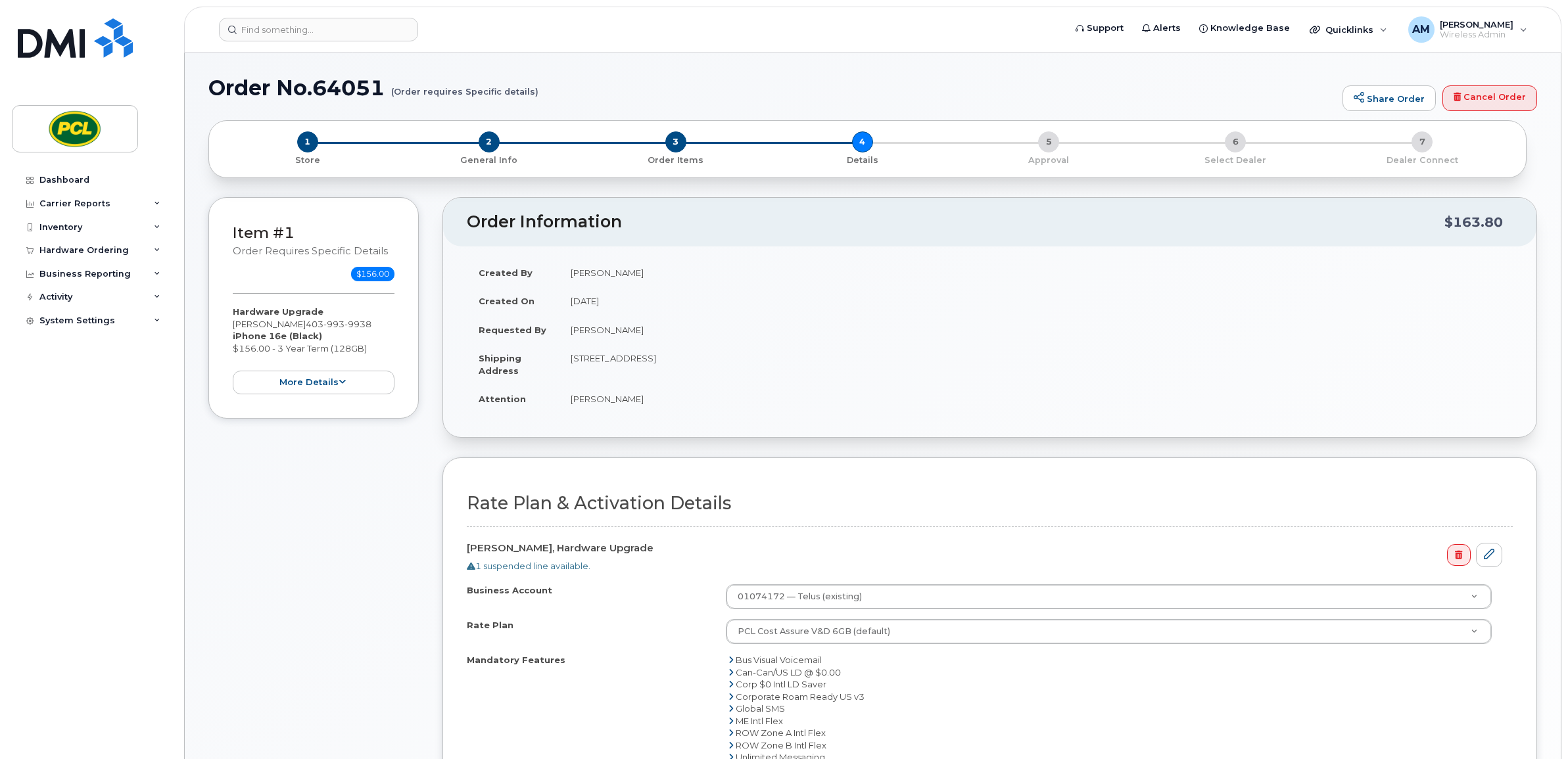
scroll to position [274, 0]
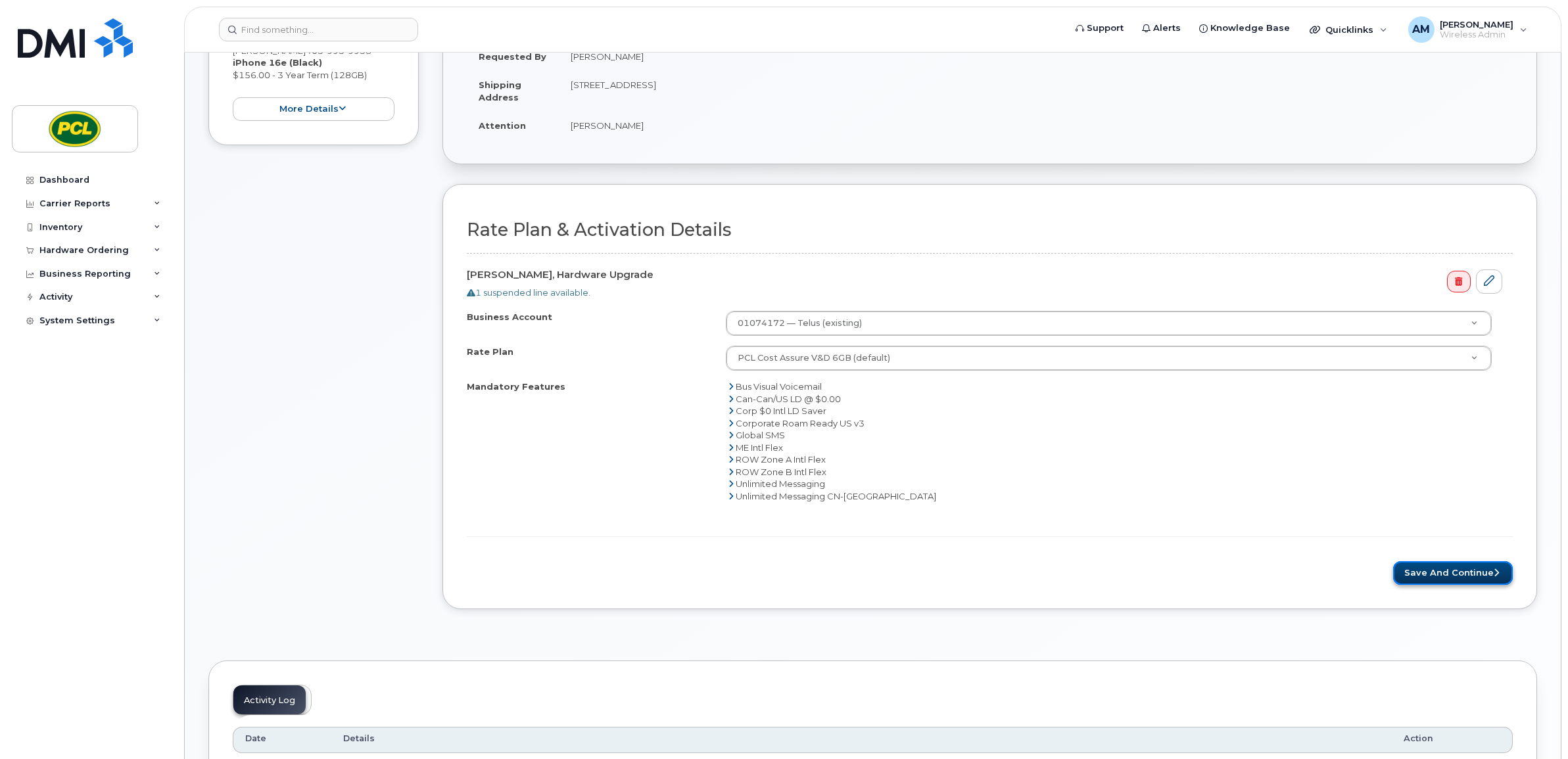
click at [1412, 573] on button "Save and Continue" at bounding box center [1453, 573] width 120 height 24
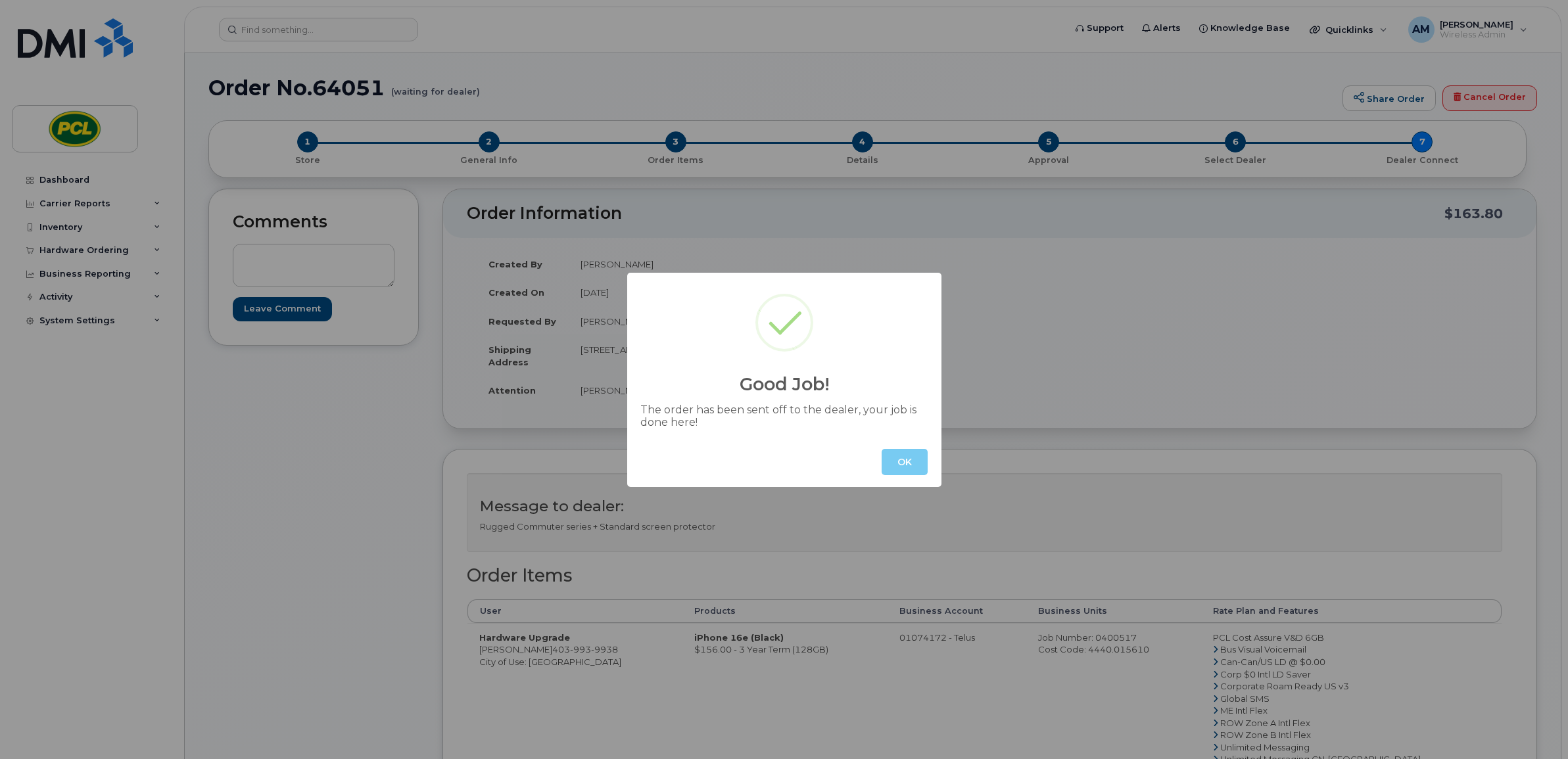
click at [922, 463] on button "OK" at bounding box center [905, 462] width 46 height 26
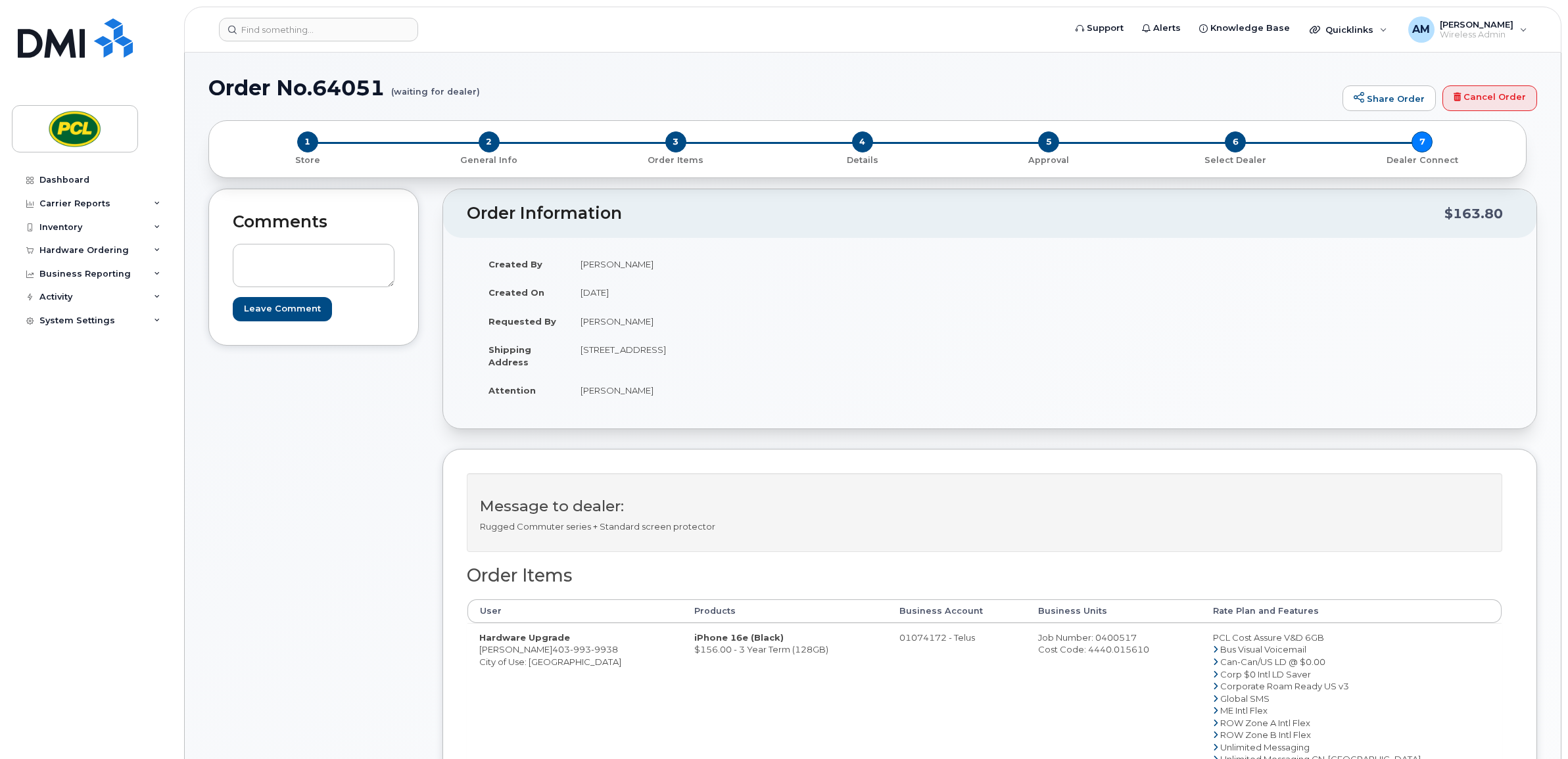
click at [382, 41] on header "Support Alerts Knowledge Base Quicklinks Suspend / Cancel Device Change SIM Car…" at bounding box center [873, 30] width 1378 height 46
click at [383, 30] on input at bounding box center [318, 29] width 199 height 24
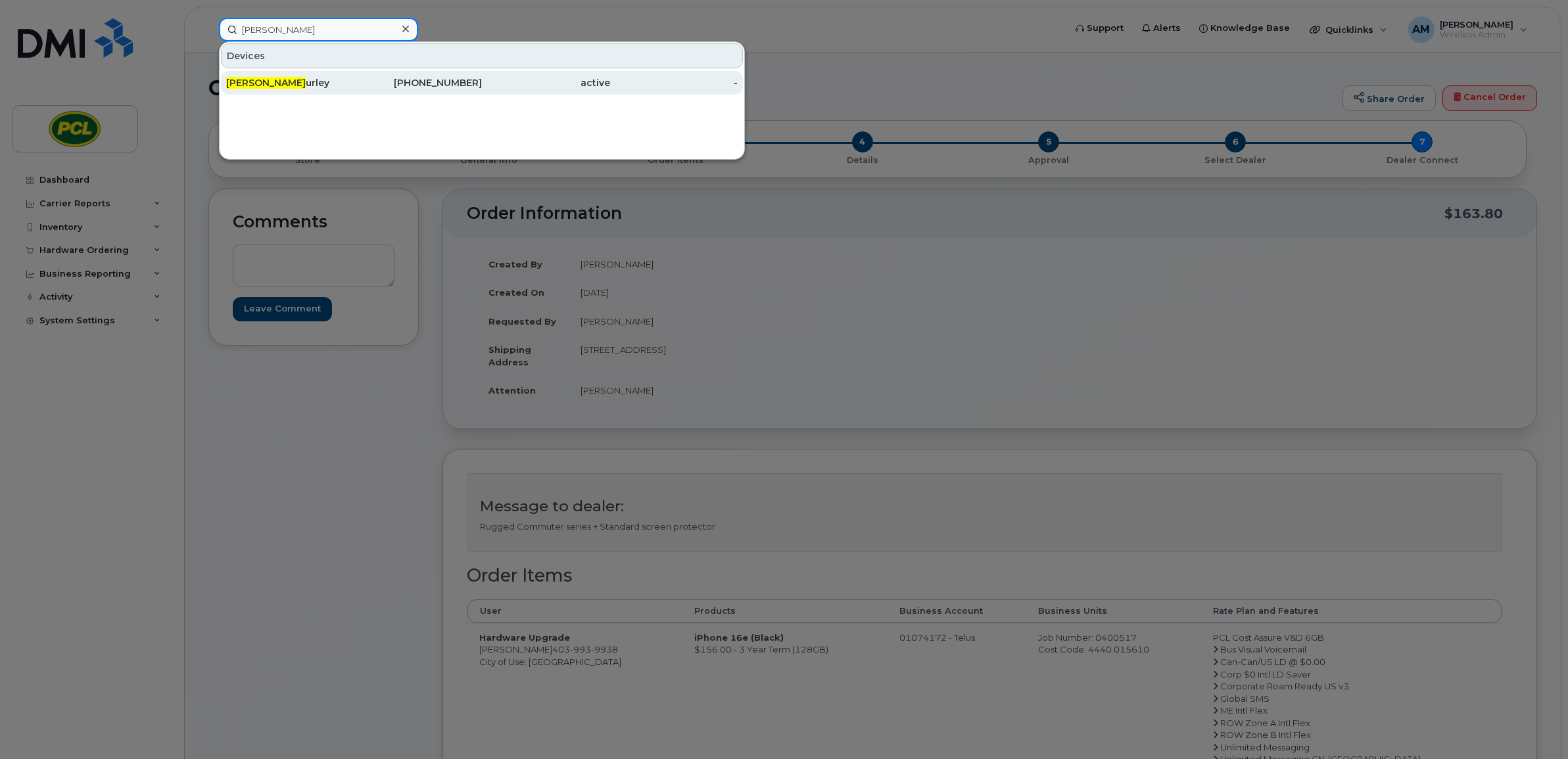
type input "frank c"
click at [511, 83] on div "active" at bounding box center [546, 83] width 128 height 13
